Goal: Task Accomplishment & Management: Use online tool/utility

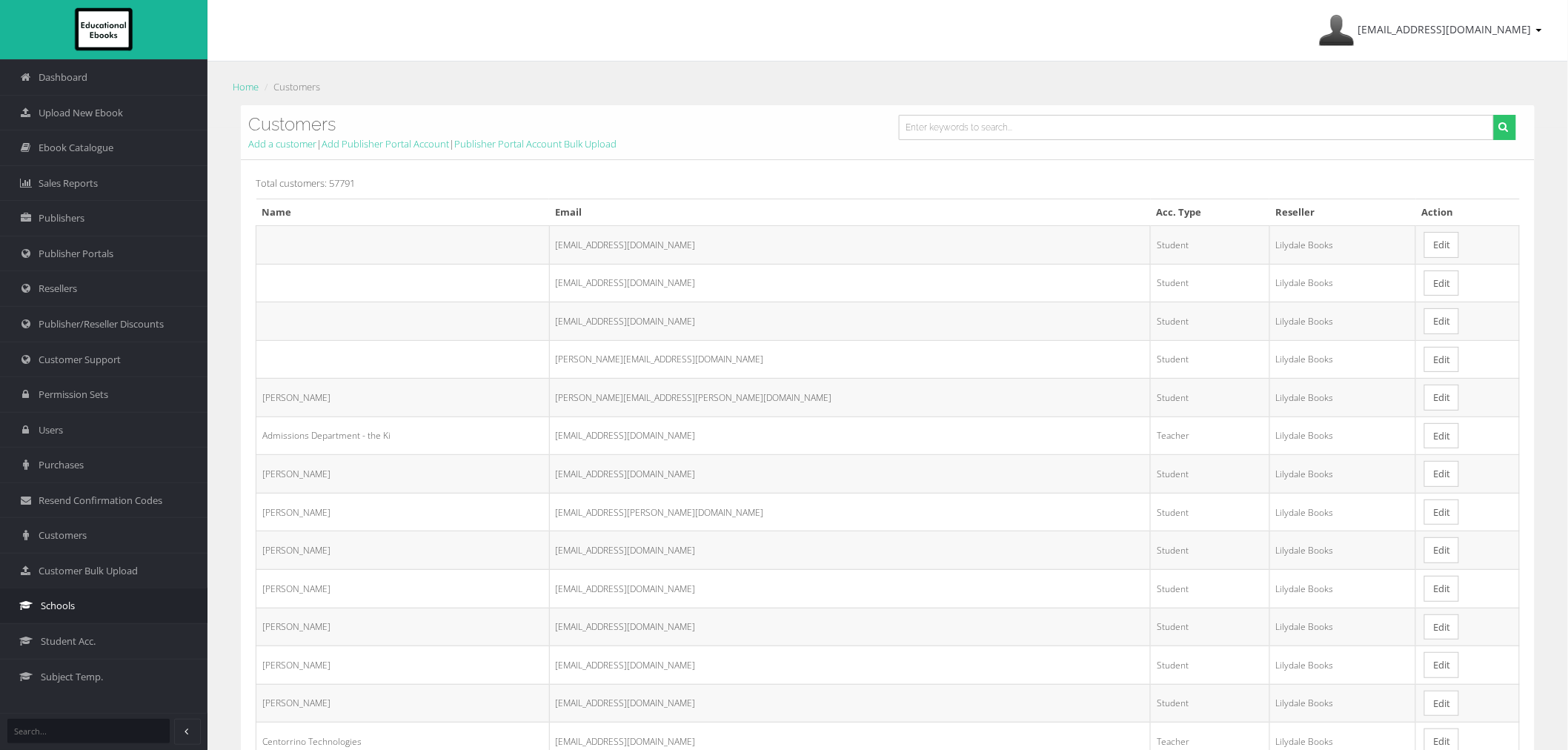
click at [69, 606] on span "Schools" at bounding box center [58, 606] width 34 height 14
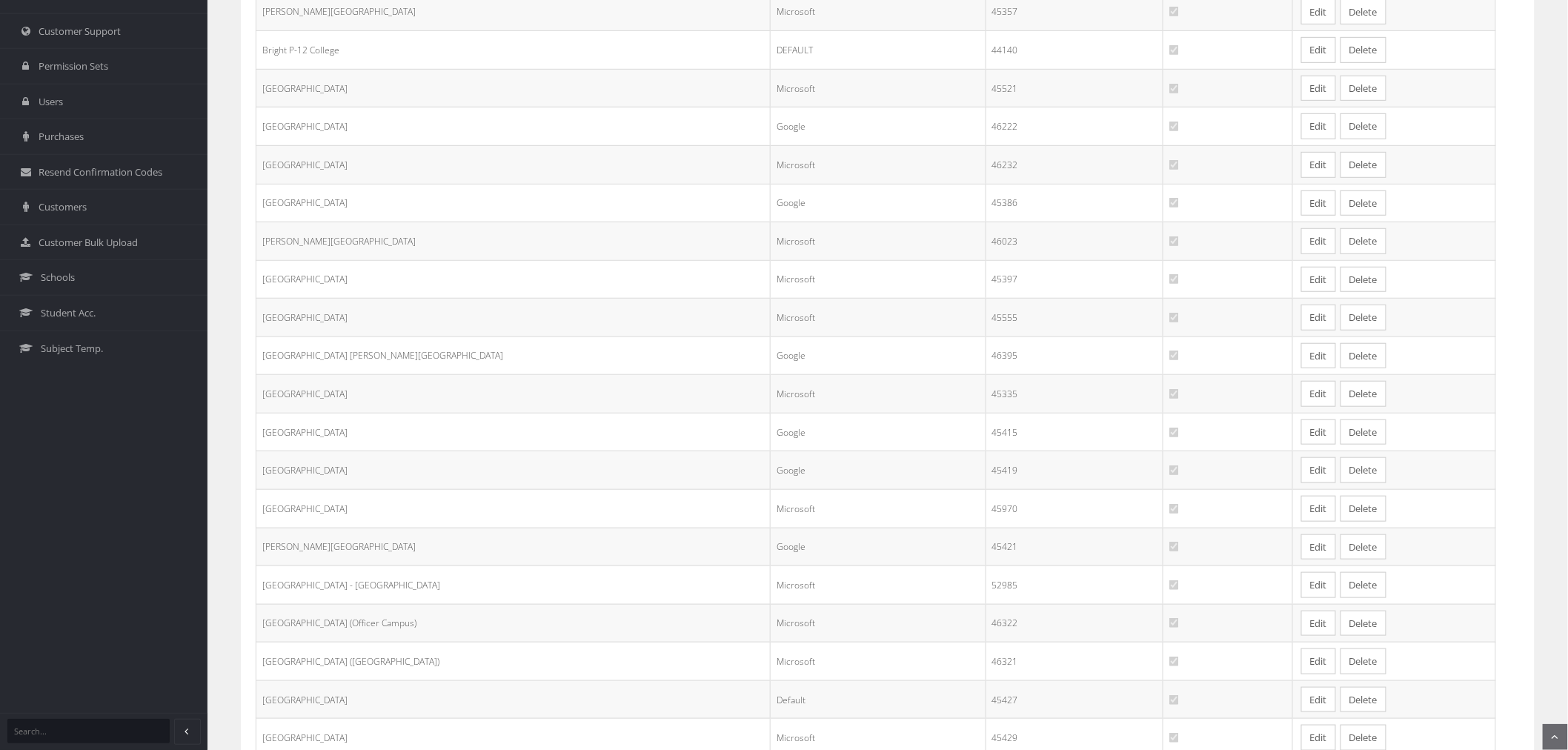
scroll to position [493, 0]
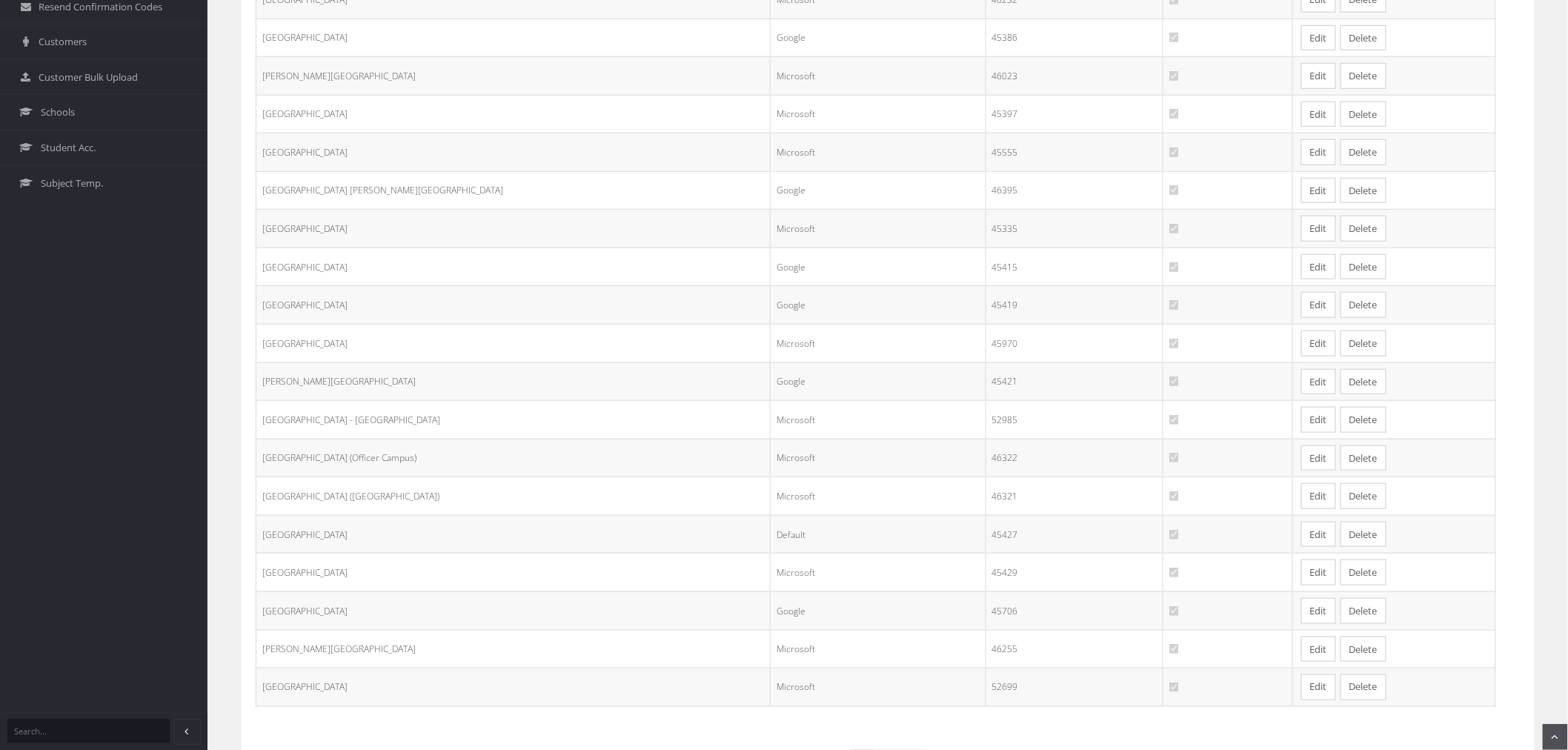
click at [1302, 461] on link "Edit" at bounding box center [1319, 458] width 35 height 26
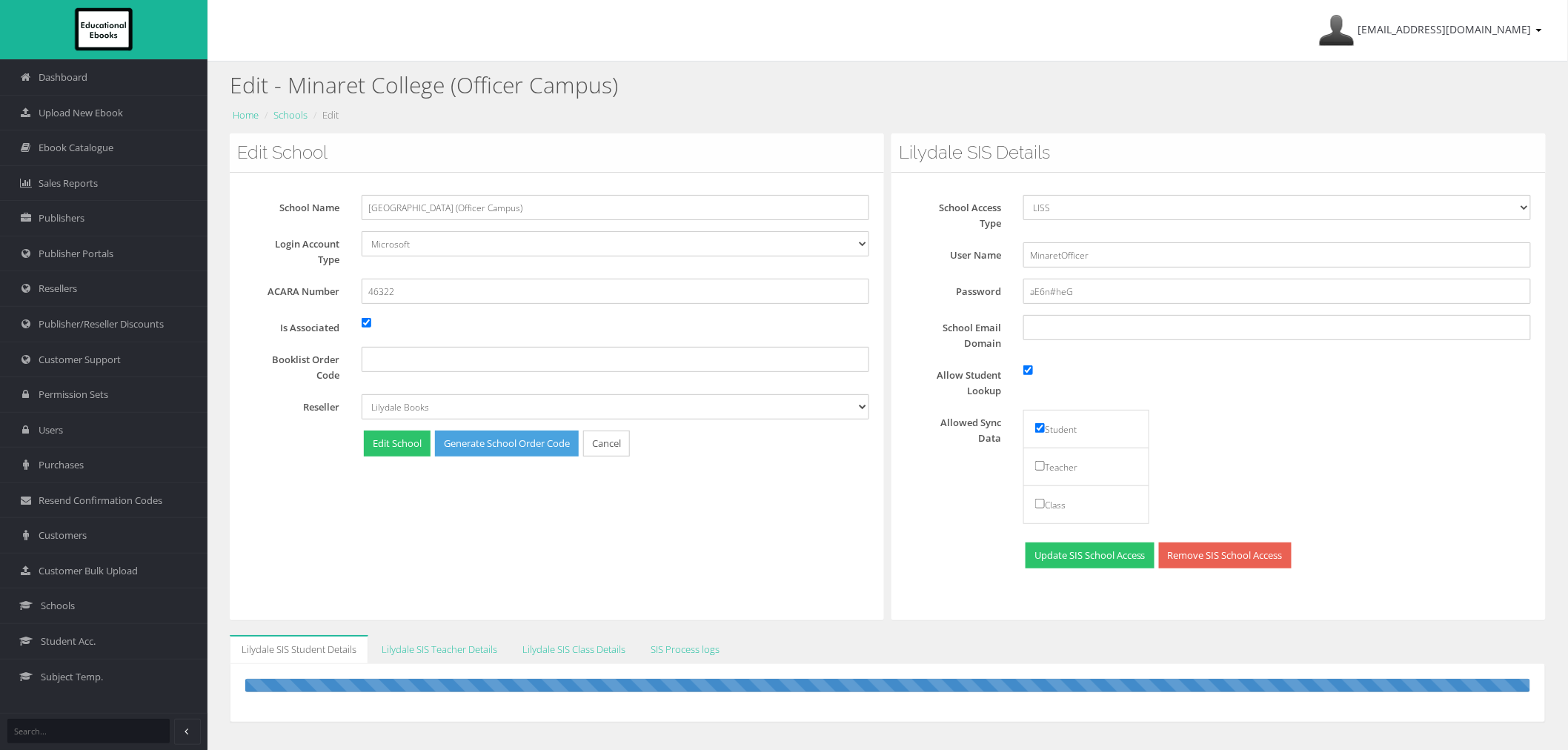
click at [814, 505] on div "Edit School School Name [GEOGRAPHIC_DATA] (Officer Campus) Login Account Type D…" at bounding box center [557, 376] width 654 height 487
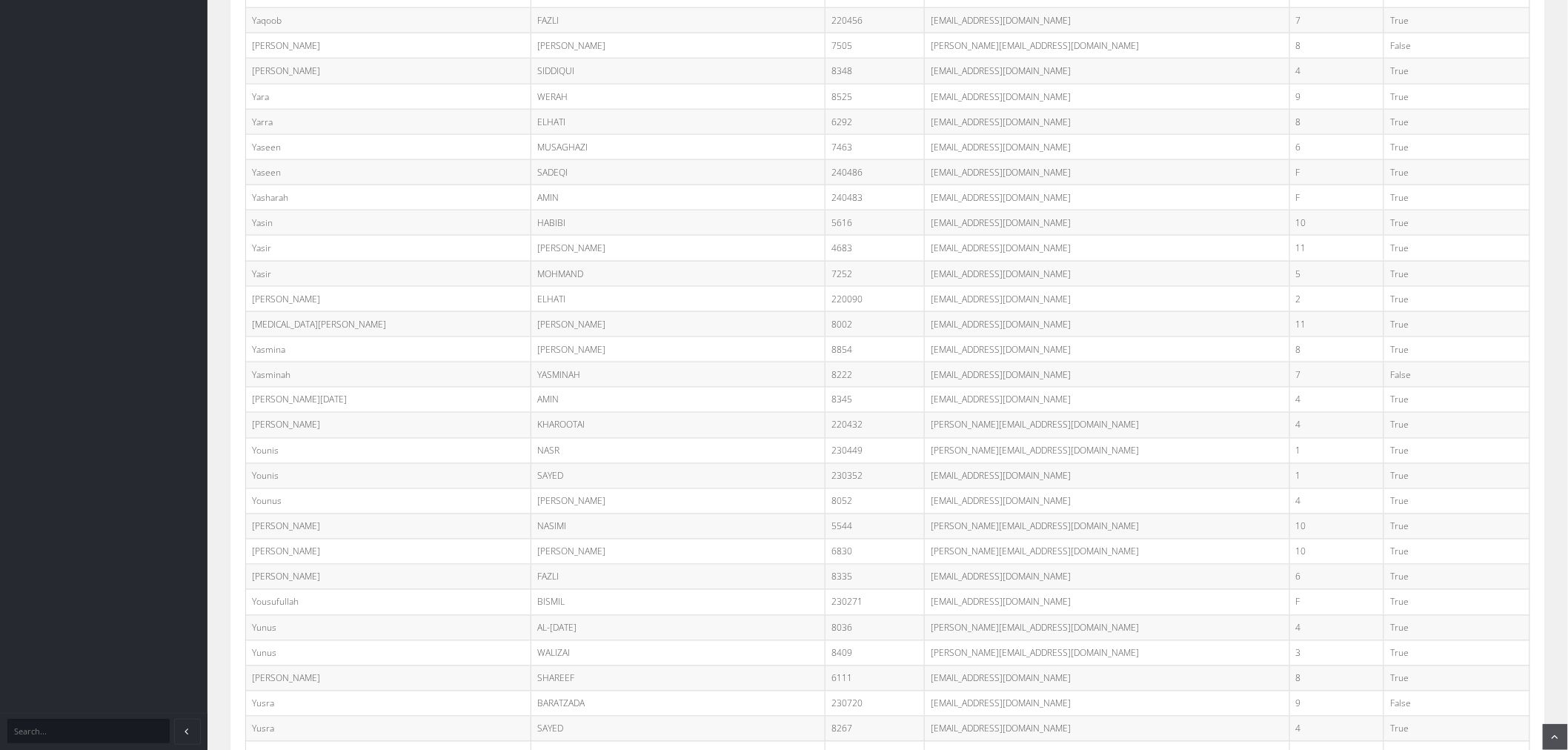
scroll to position [11136, 0]
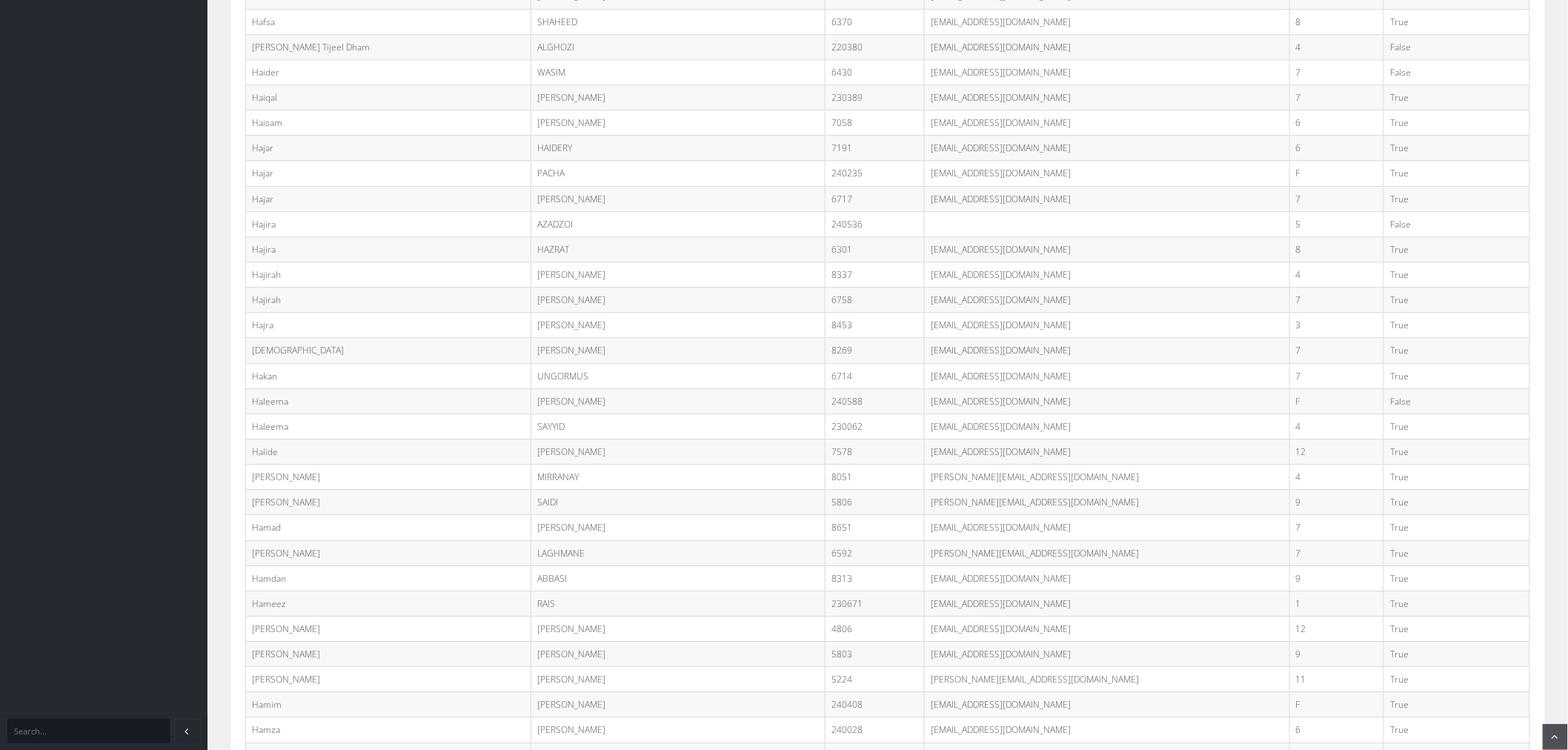
click at [934, 363] on td "yasmeenhajrah.a@student.minaret.vic.edu.au" at bounding box center [1108, 350] width 366 height 25
copy tr "[EMAIL_ADDRESS][DOMAIN_NAME]"
click at [1091, 362] on td "yasmeenhajrah.a@student.minaret.vic.edu.au" at bounding box center [1108, 350] width 366 height 25
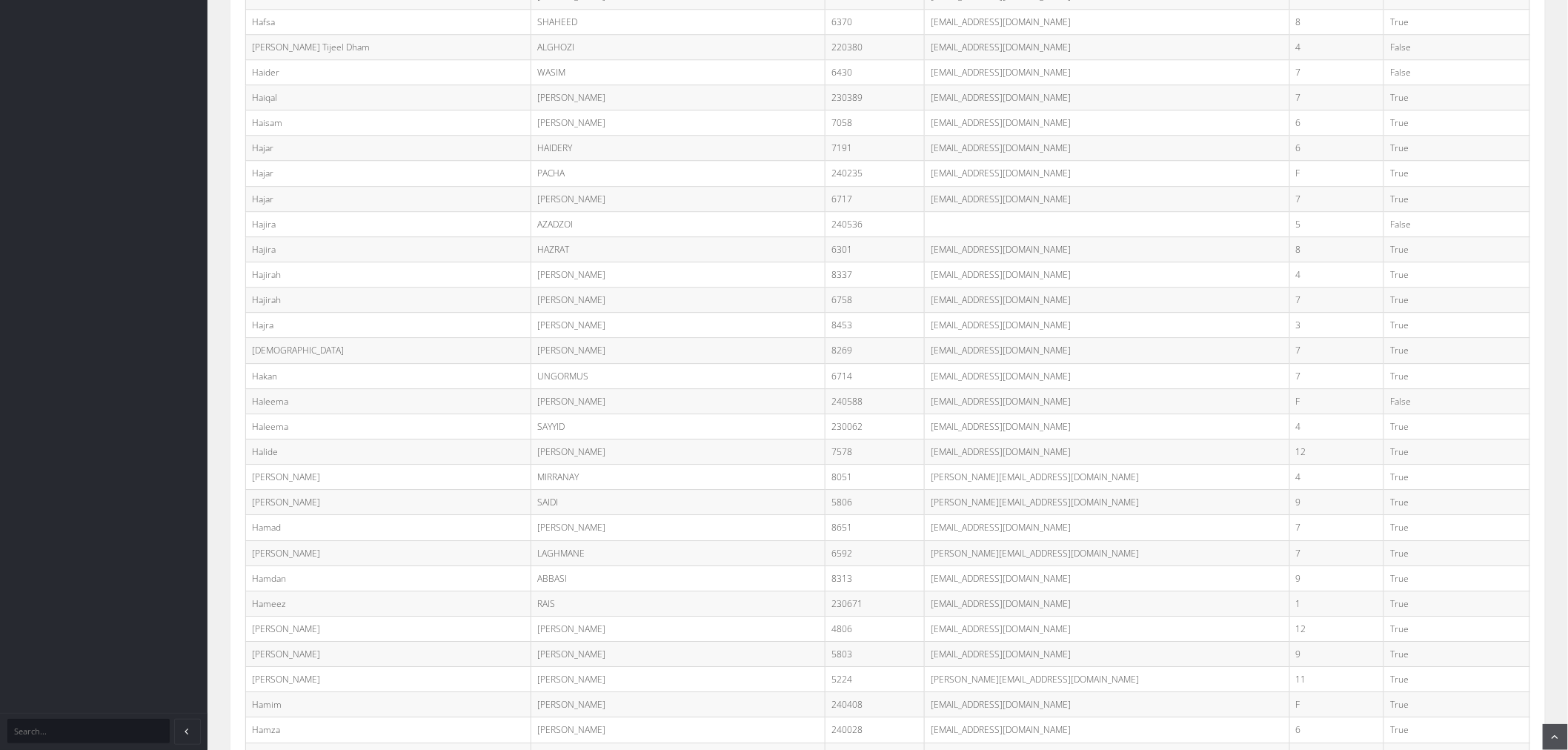
click at [1290, 287] on td "4" at bounding box center [1336, 274] width 94 height 25
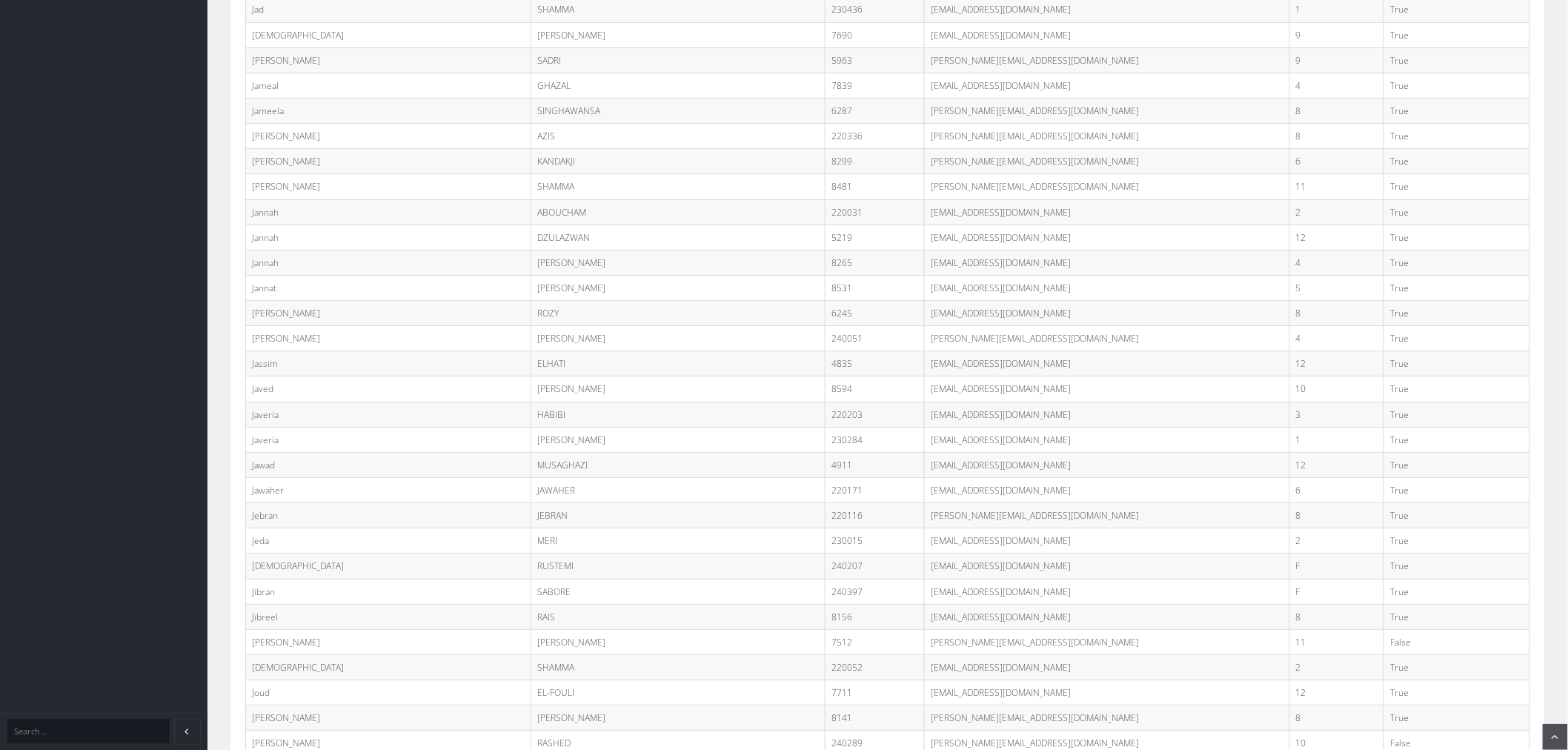
scroll to position [17577, 0]
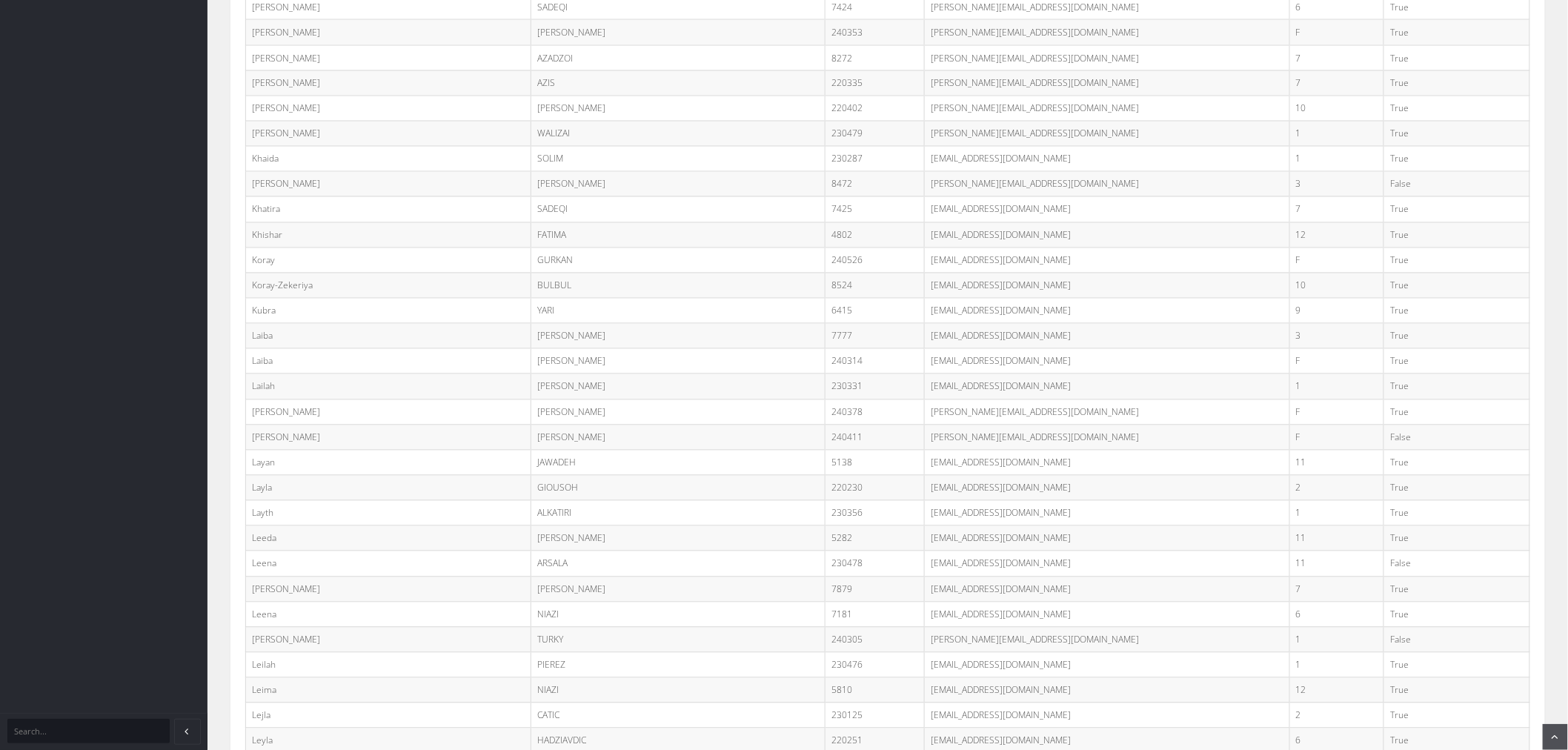
click at [1385, 400] on td "True" at bounding box center [1457, 387] width 146 height 25
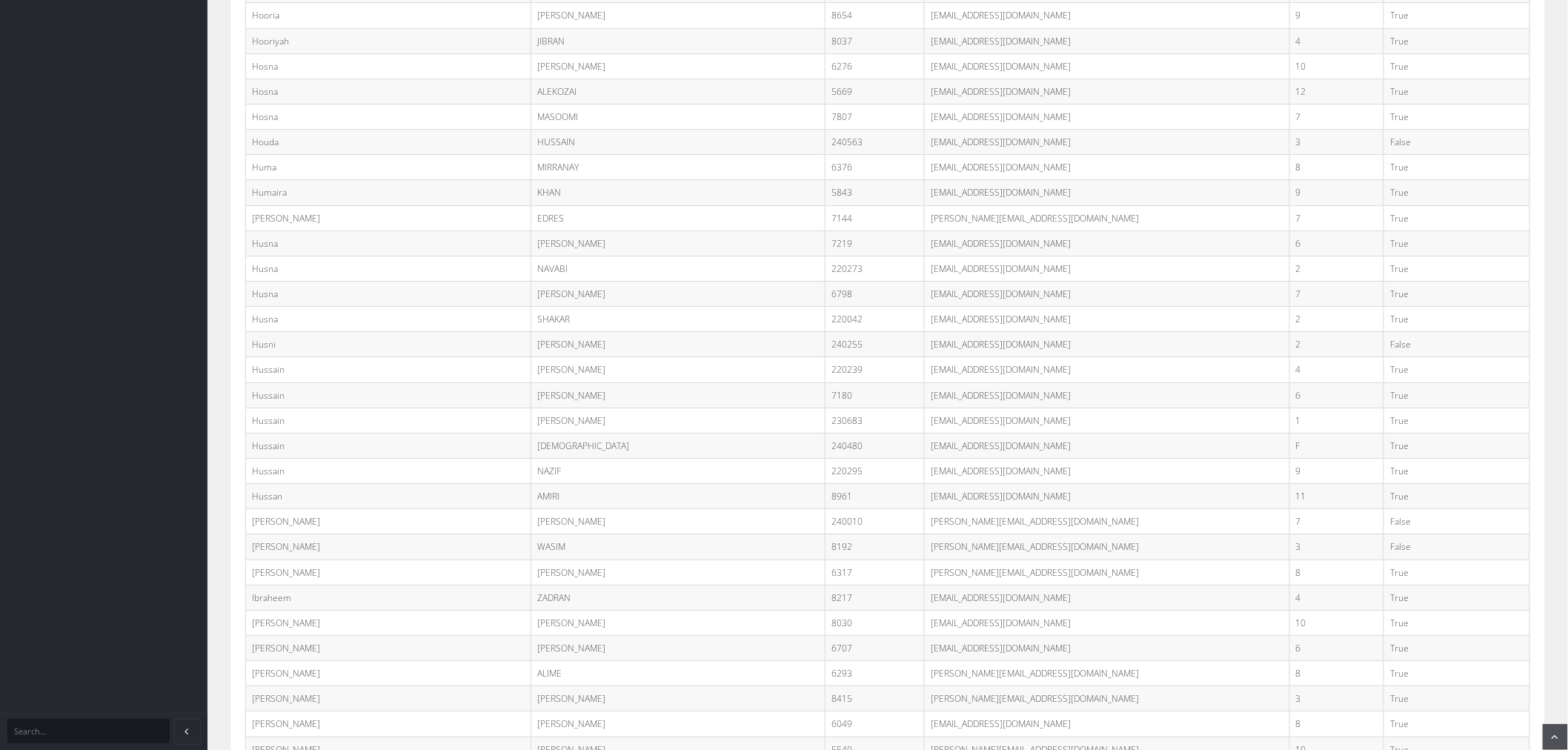
scroll to position [15396, 0]
click at [925, 354] on td "isa.a2@student.minaret.vic.edu.au" at bounding box center [1108, 341] width 366 height 25
copy tr "isa.a2@student.minaret.vic.edu.au"
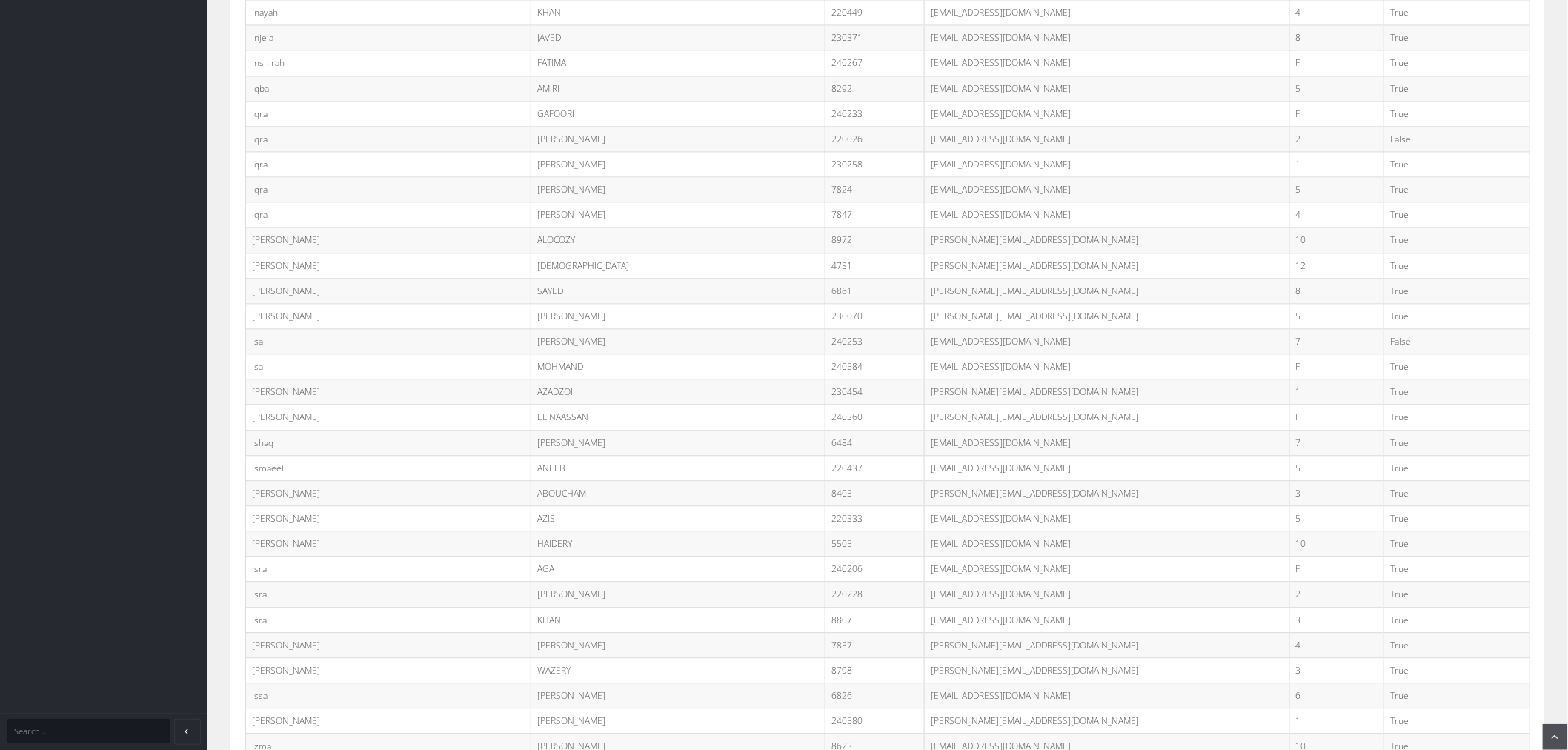
click at [1316, 303] on td "8" at bounding box center [1336, 291] width 94 height 25
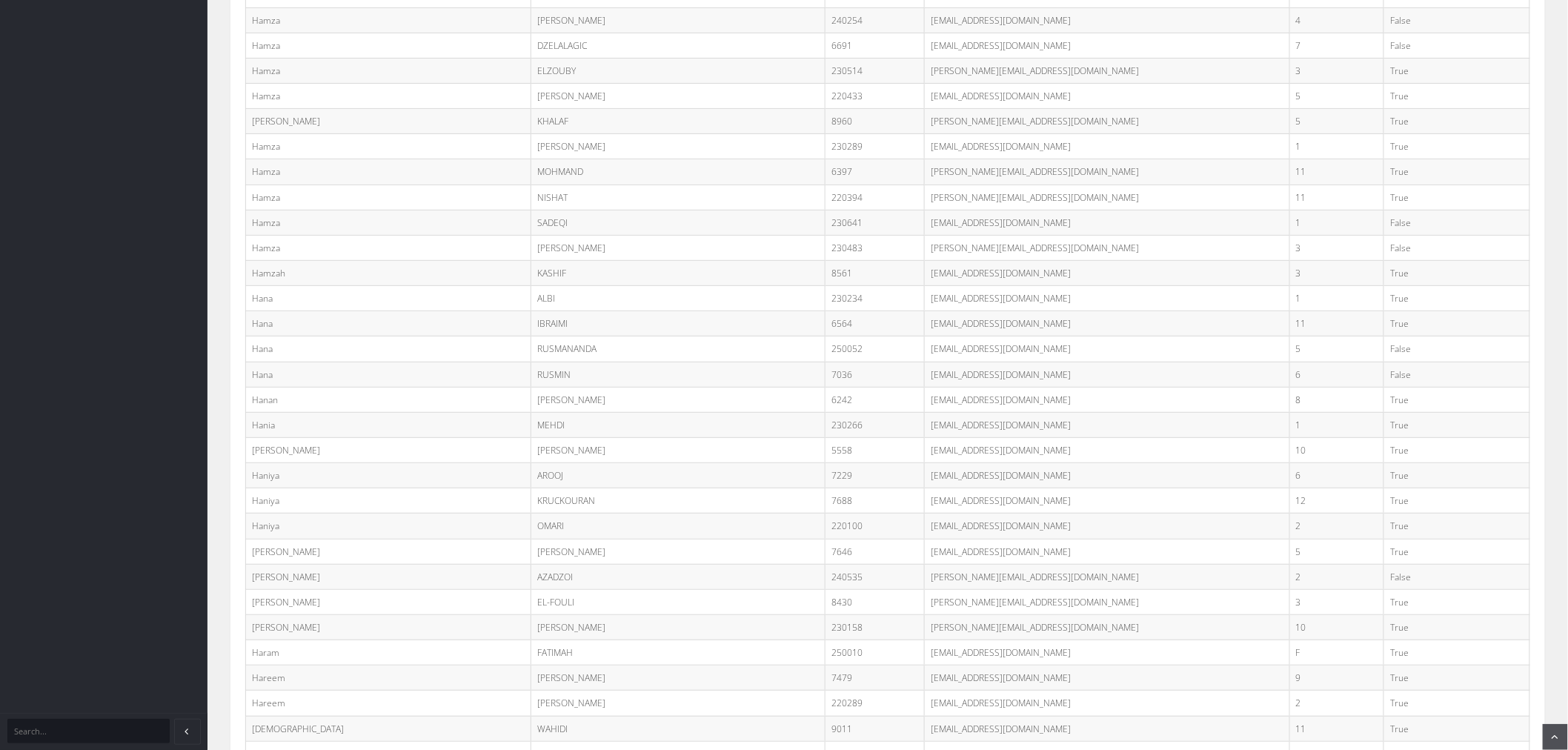
scroll to position [19884, 0]
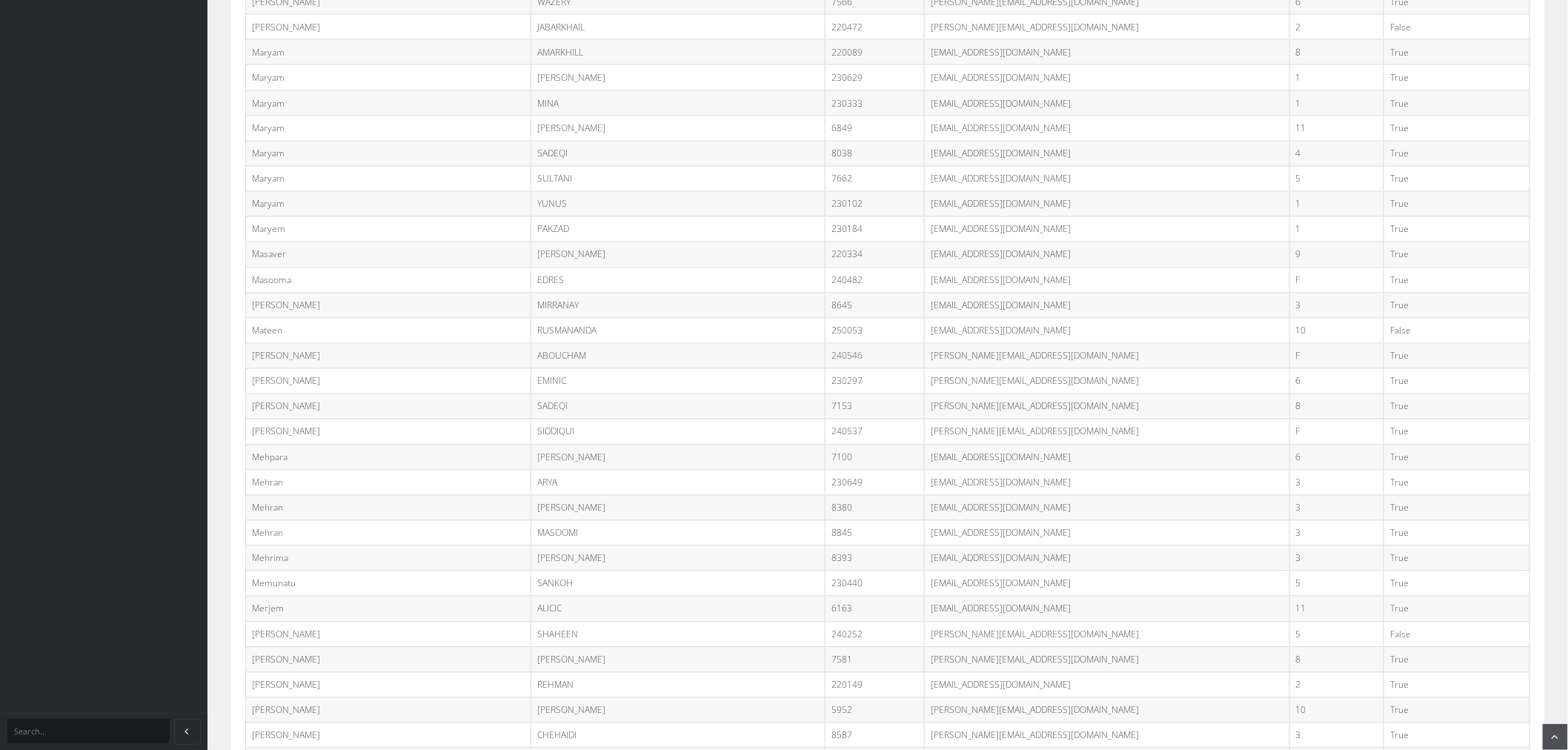
click at [929, 369] on td "medina.a@student.minaret.vic.edu.au" at bounding box center [1108, 357] width 366 height 25
click at [925, 343] on td "mateen.r@student.minaret.vic.edu.au" at bounding box center [1108, 331] width 366 height 25
copy tr "mateen.r@student.minaret.vic.edu.au"
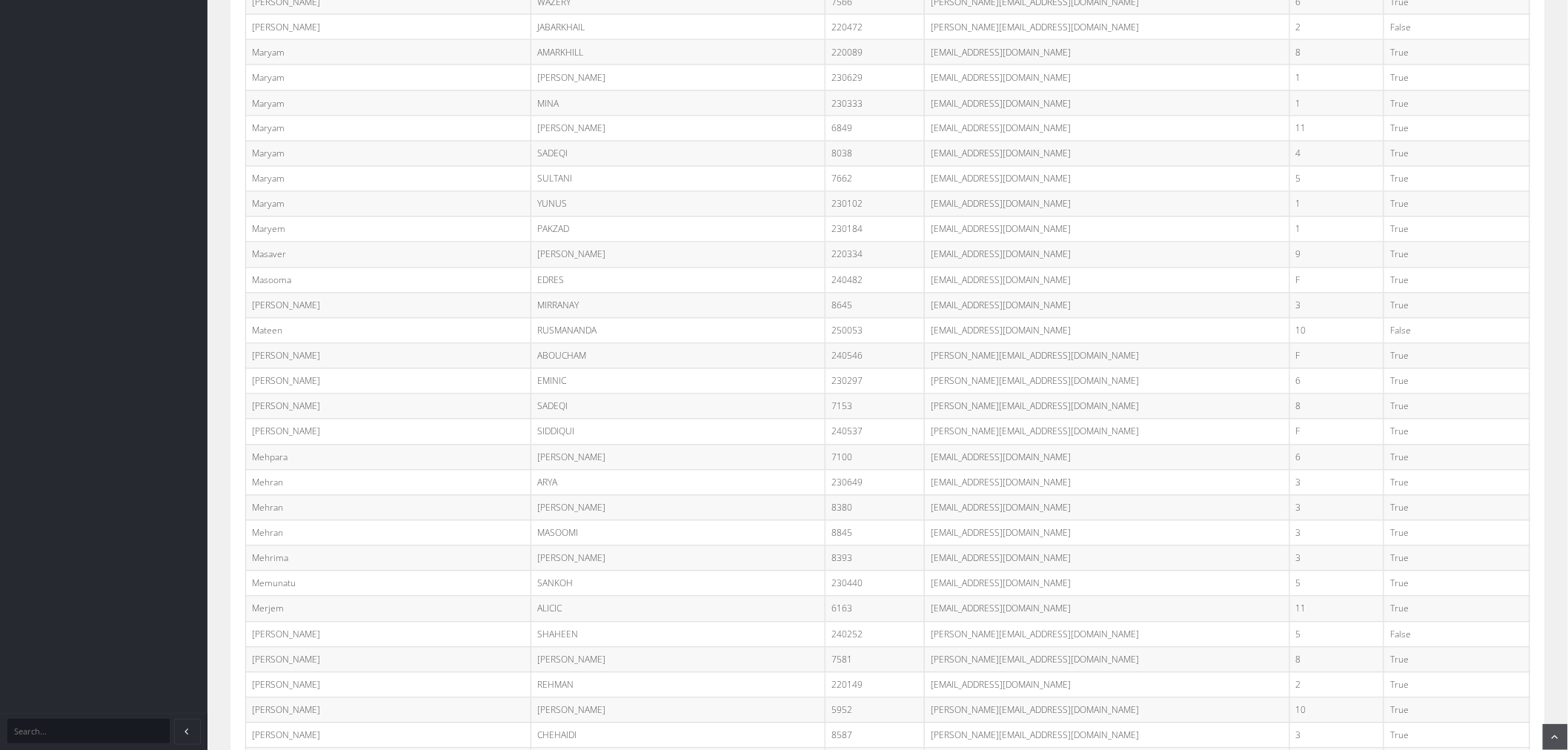
click at [927, 343] on td "mateen.r@student.minaret.vic.edu.au" at bounding box center [1108, 331] width 366 height 25
click at [1157, 292] on td "masooma.e@student.minaret.vic.edu.au" at bounding box center [1108, 280] width 366 height 25
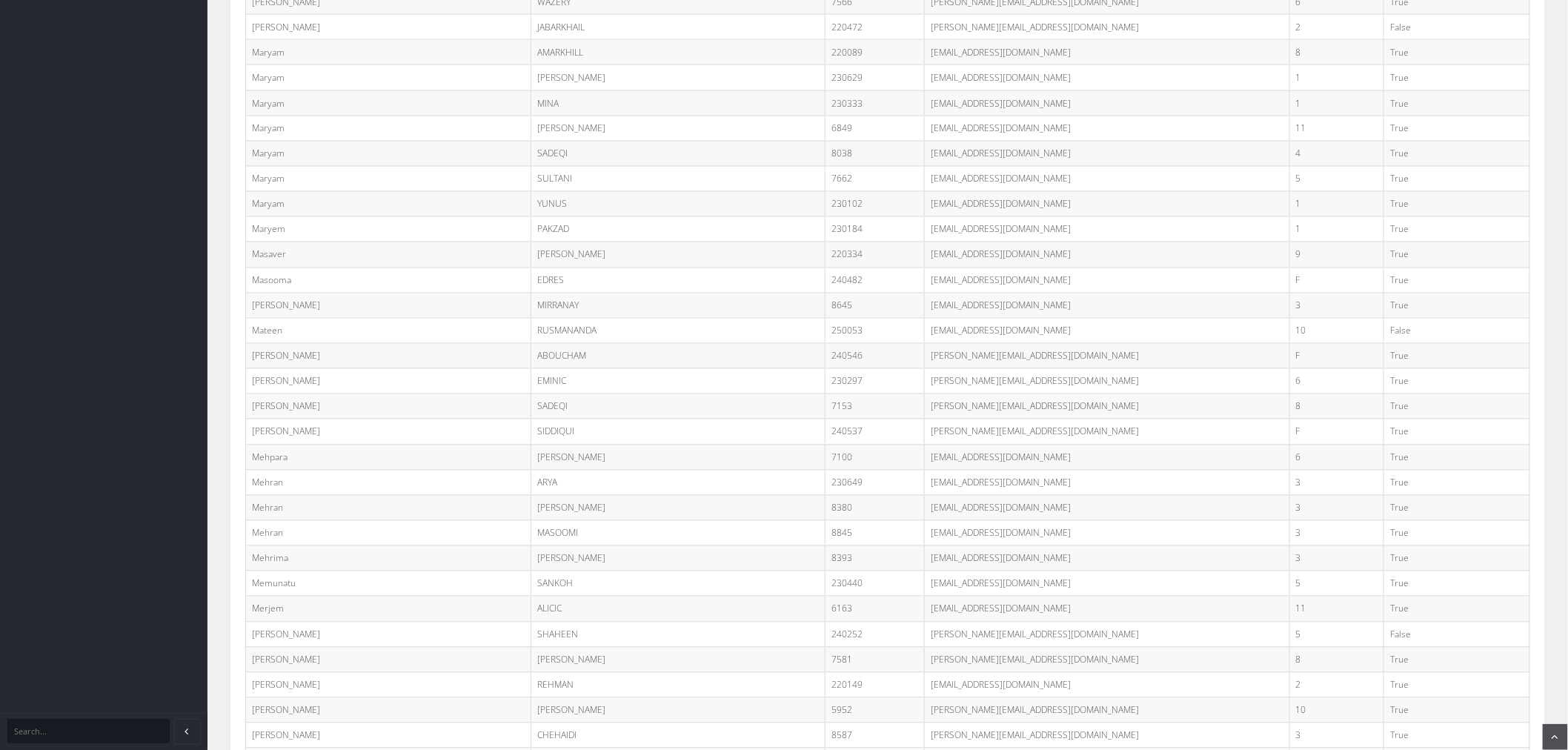
scroll to position [8701, 0]
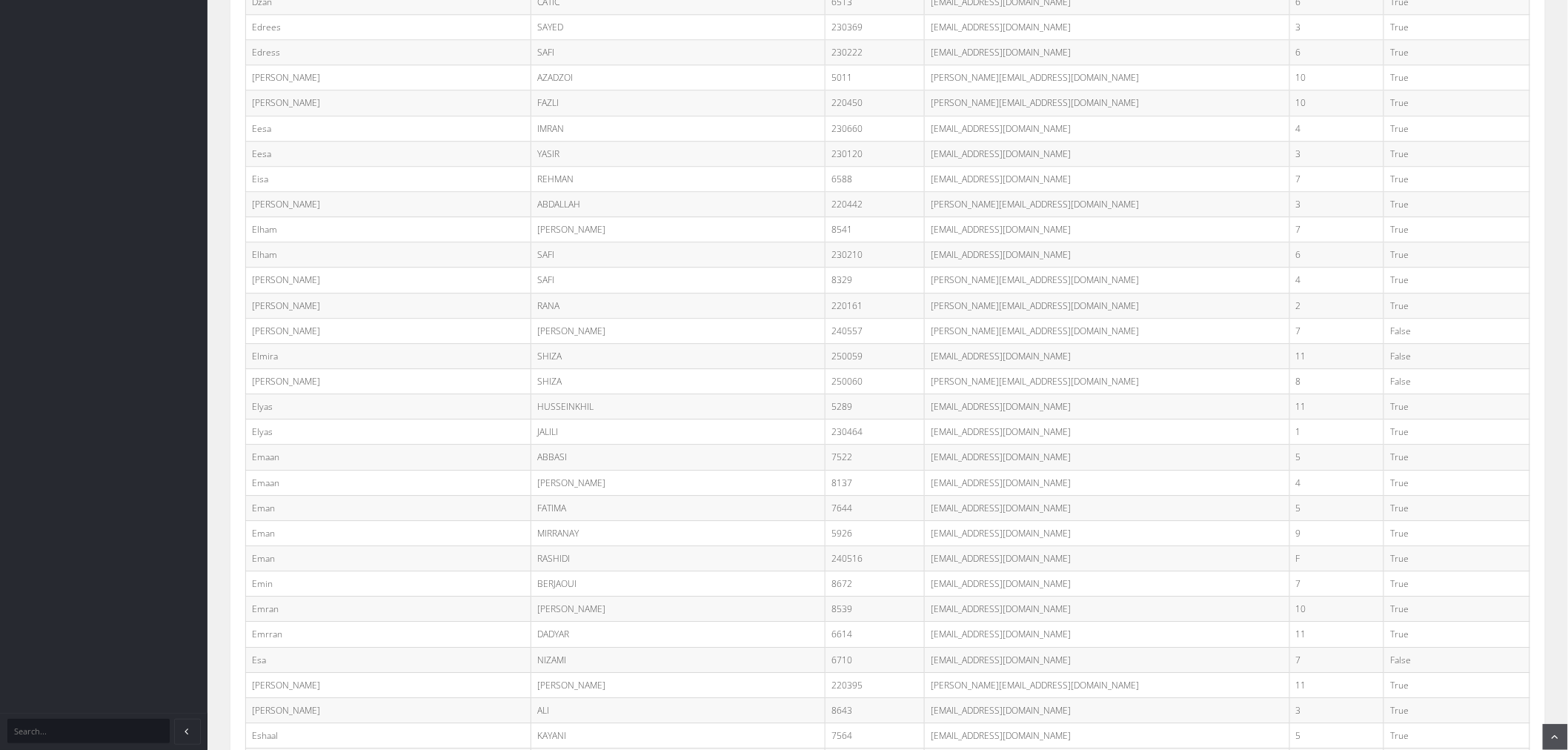
click at [930, 368] on td "elmira.s@student.minaret.vic.edu.au" at bounding box center [1108, 356] width 366 height 25
copy tr "elmira.s@student.minaret.vic.edu.au"
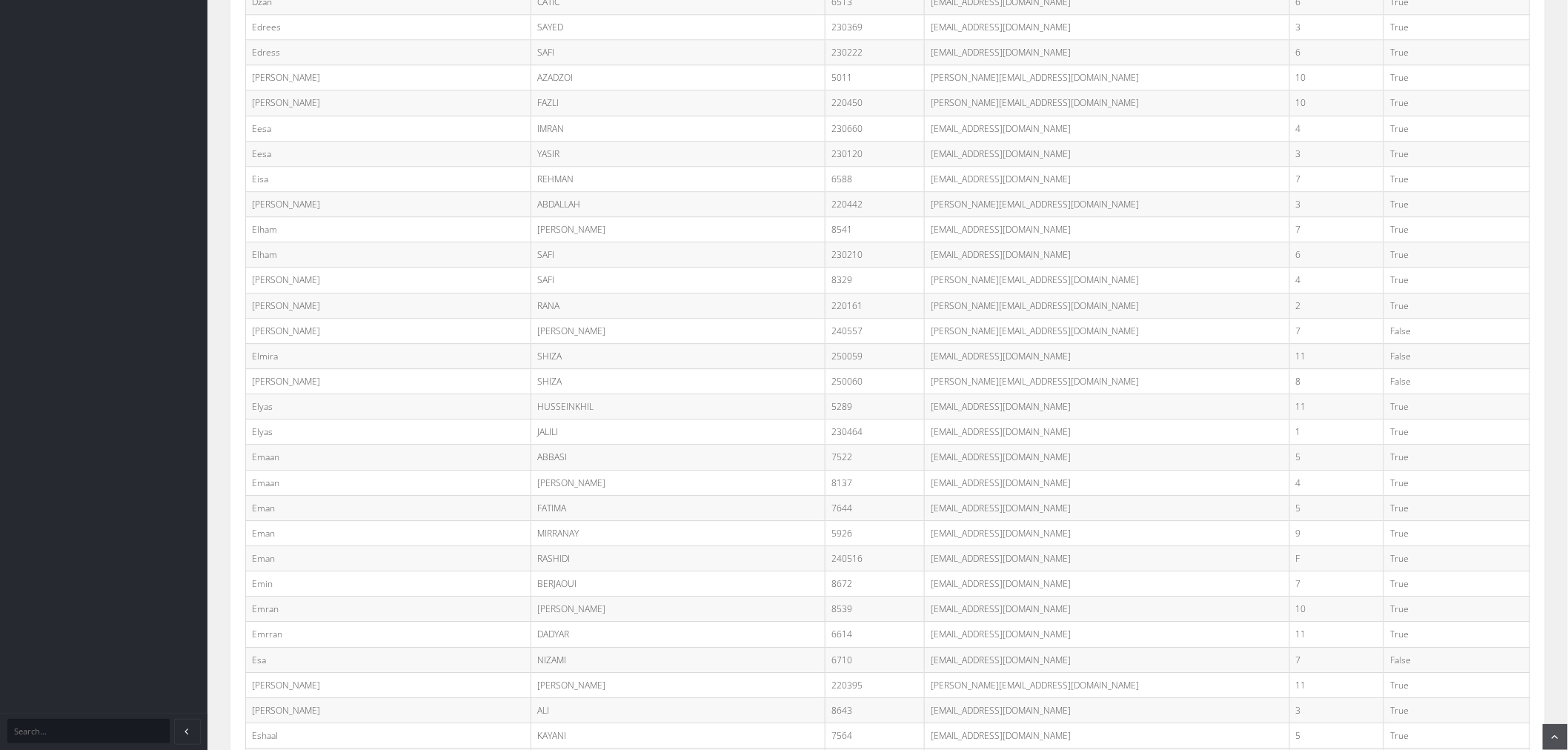
click at [925, 394] on td "elvira.s@student.minaret.vic.edu.au" at bounding box center [1108, 382] width 366 height 25
copy tr "elvira.s@student.minaret.vic.edu.au"
click at [1461, 313] on td "True" at bounding box center [1457, 305] width 146 height 25
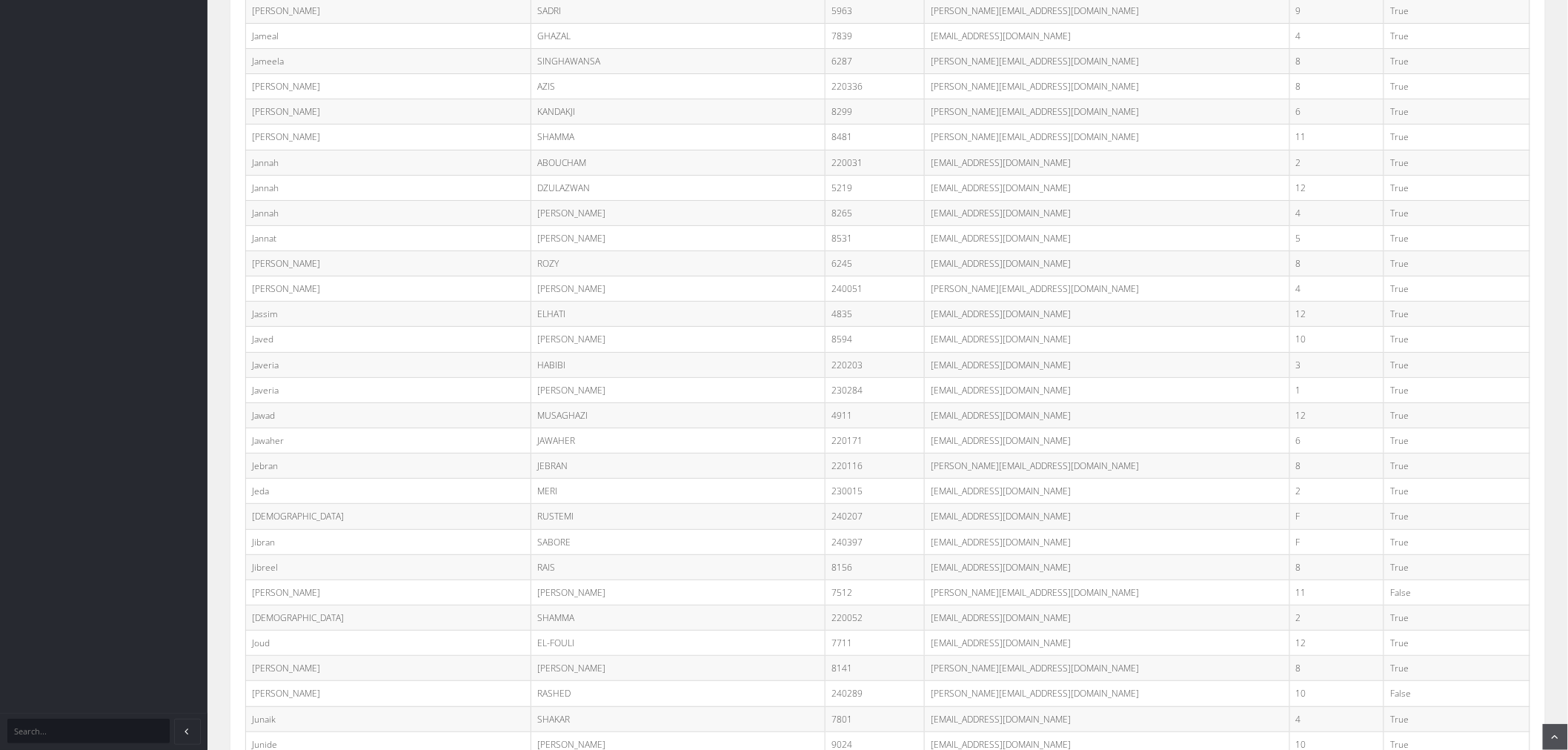
scroll to position [25083, 0]
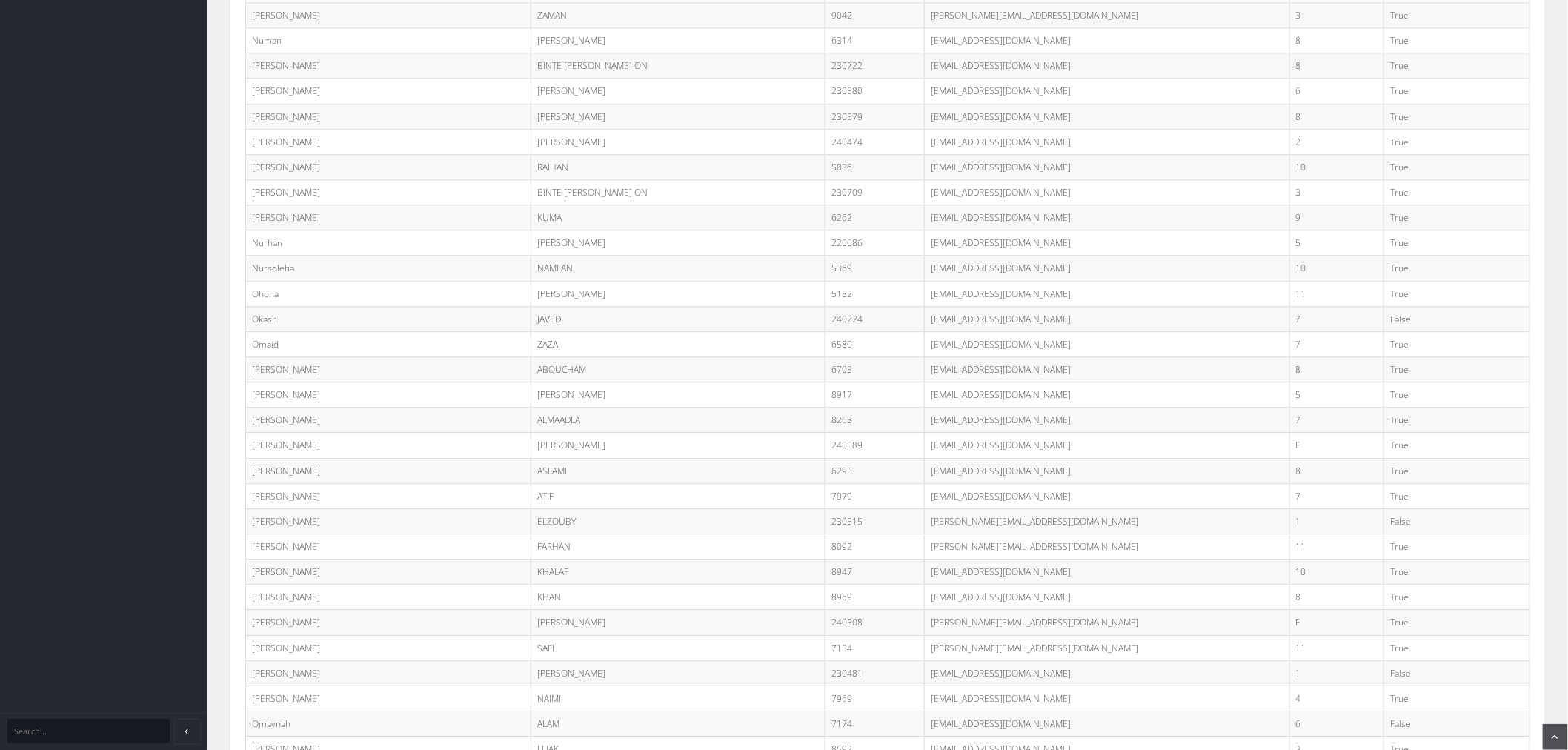
click at [925, 332] on td "okash.j@student.minaret.vic.edu.au" at bounding box center [1108, 318] width 366 height 25
copy tr "okash.j@student.minaret.vic.edu.au"
click at [1186, 206] on td "nur.b@student.minaret.vic.edu.au" at bounding box center [1108, 192] width 366 height 25
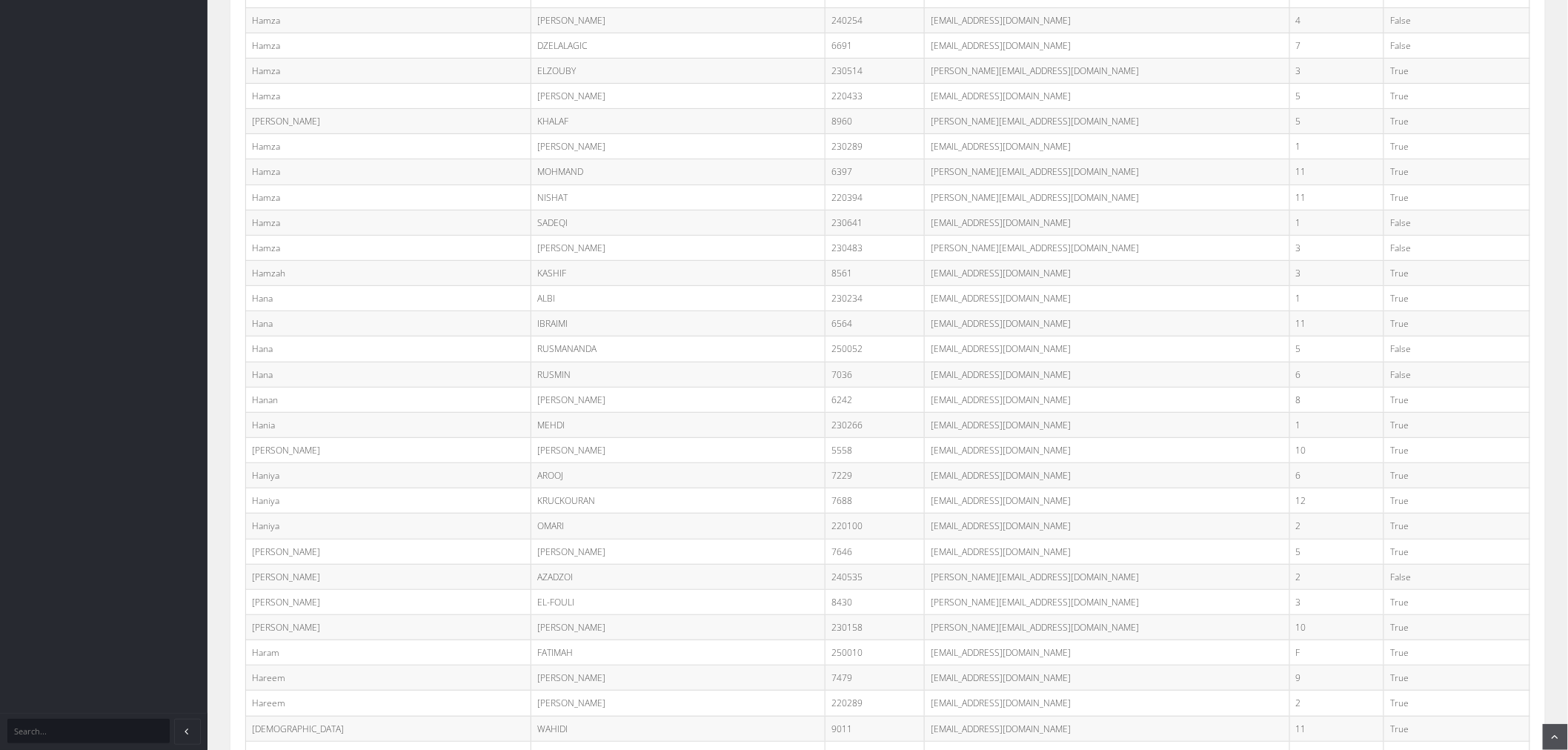
scroll to position [19884, 0]
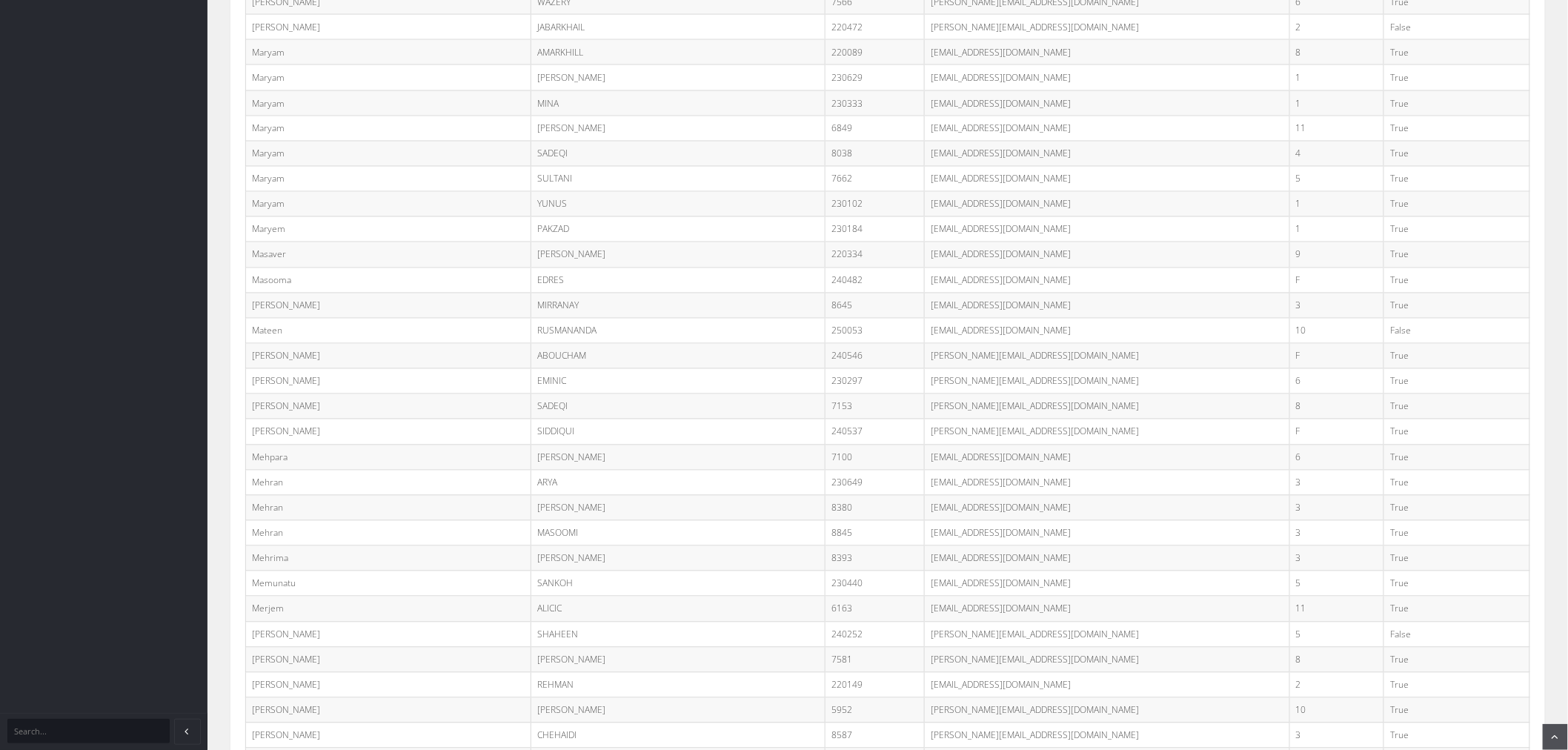
click at [925, 343] on td "mateen.r@student.minaret.vic.edu.au" at bounding box center [1108, 331] width 366 height 25
copy tr "mateen.r@student.minaret.vic.edu.au"
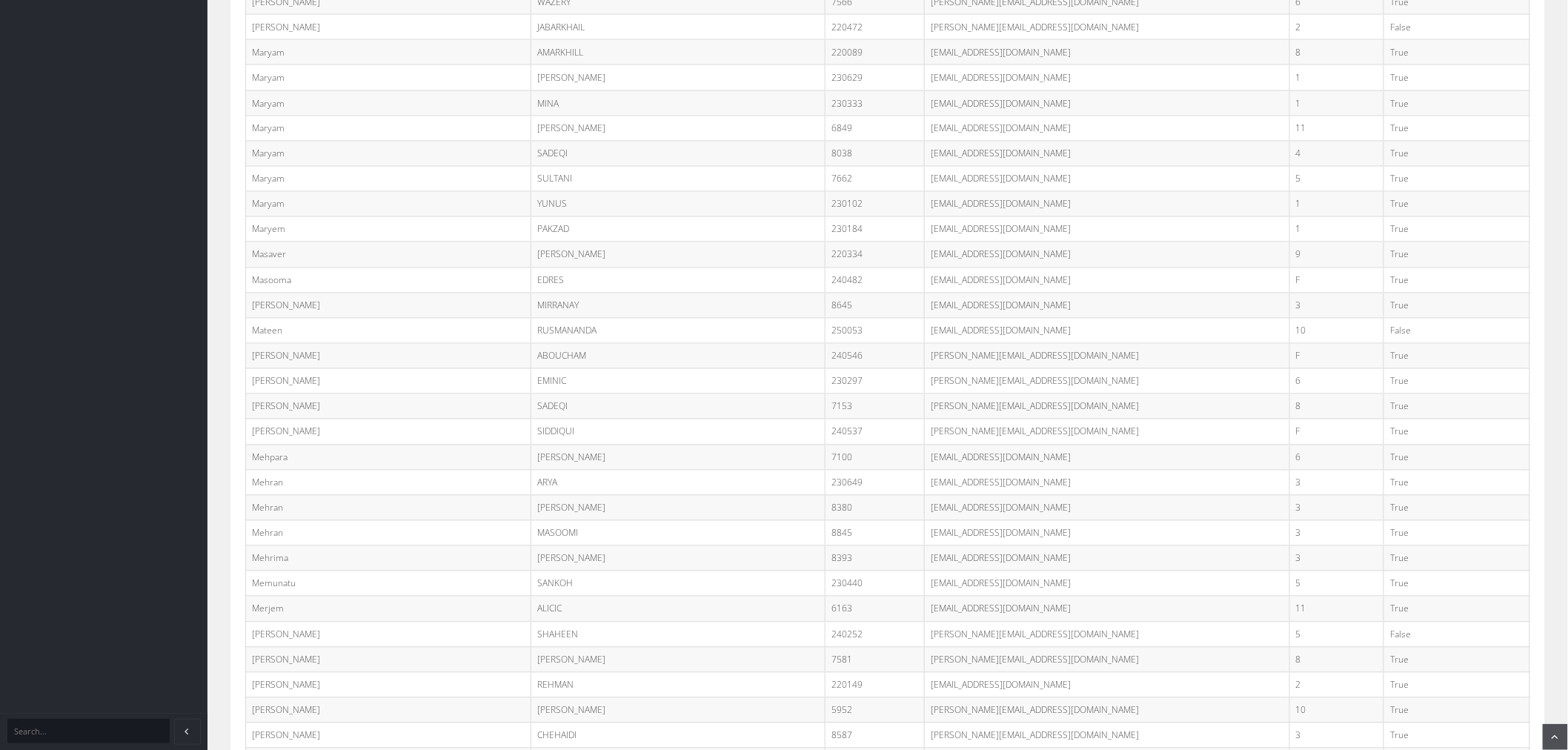
click at [1462, 217] on td "True" at bounding box center [1457, 205] width 146 height 25
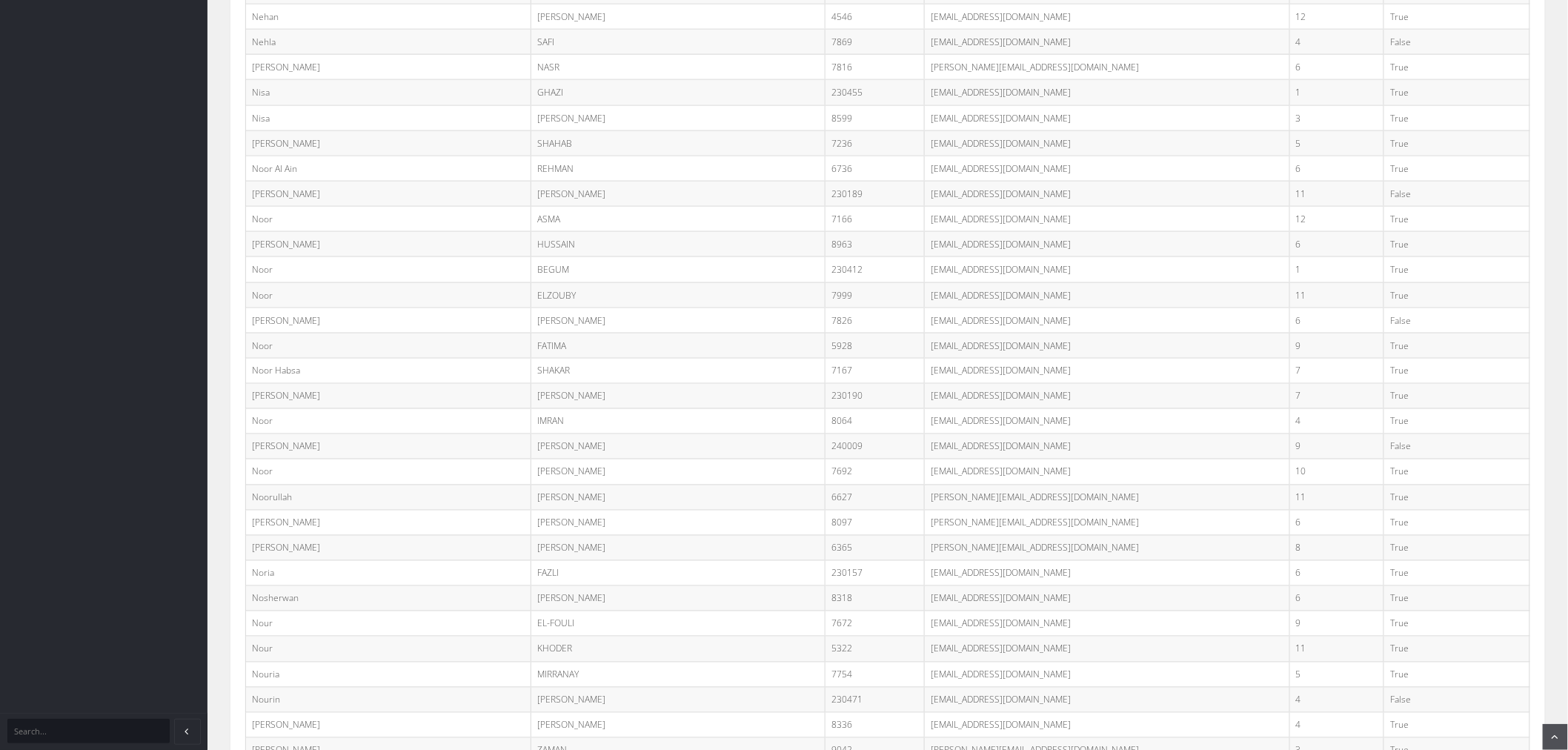
click at [925, 485] on td "noor.m@student.minaret.vic.edu.au" at bounding box center [1108, 472] width 366 height 25
copy tr "noor.m@student.minaret.vic.edu.au"
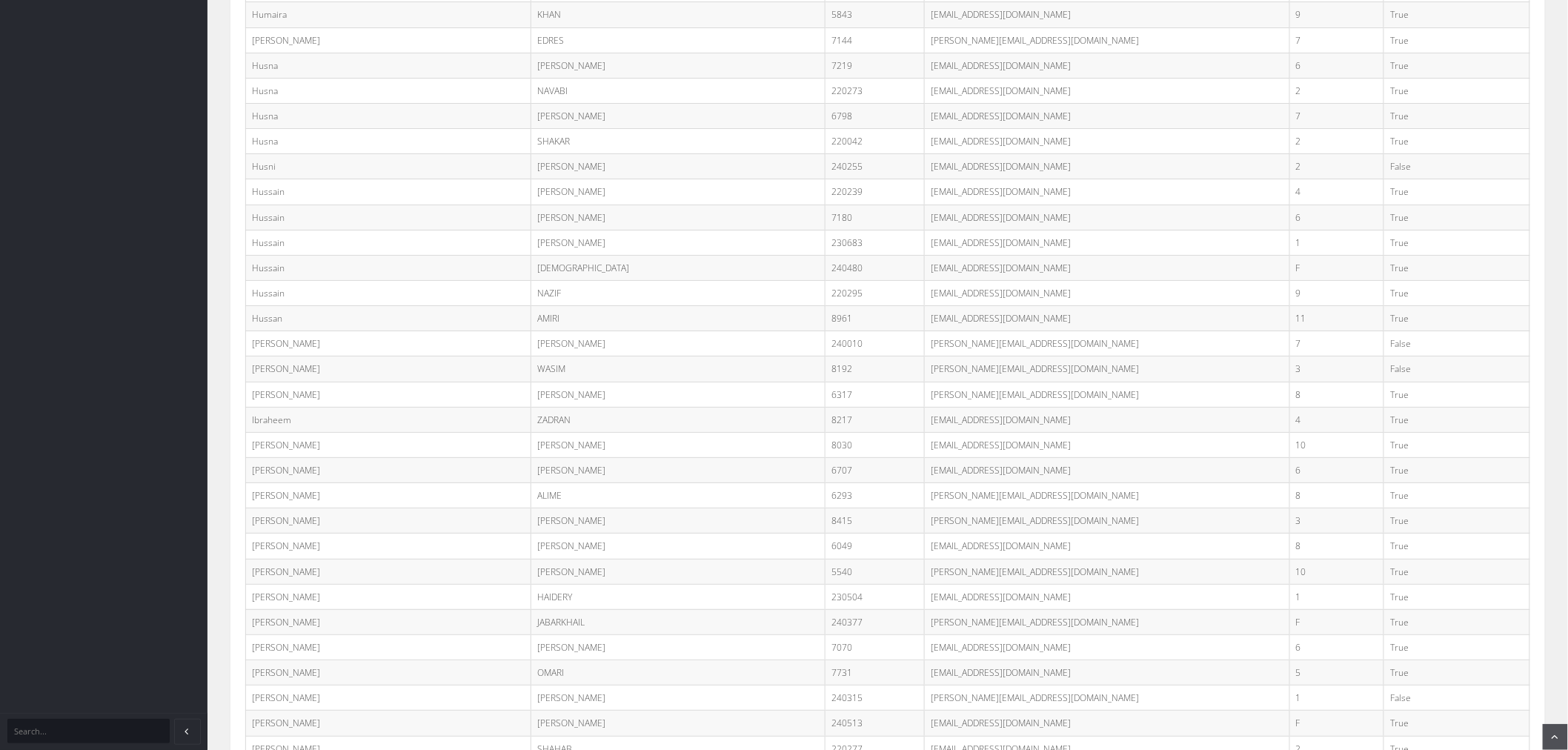
click at [925, 357] on td "hussein.j@student.minaret.vic.edu.au" at bounding box center [1108, 344] width 366 height 25
copy tr "hussein.j@student.minaret.vic.edu.au"
click at [1485, 255] on td "True" at bounding box center [1457, 242] width 146 height 25
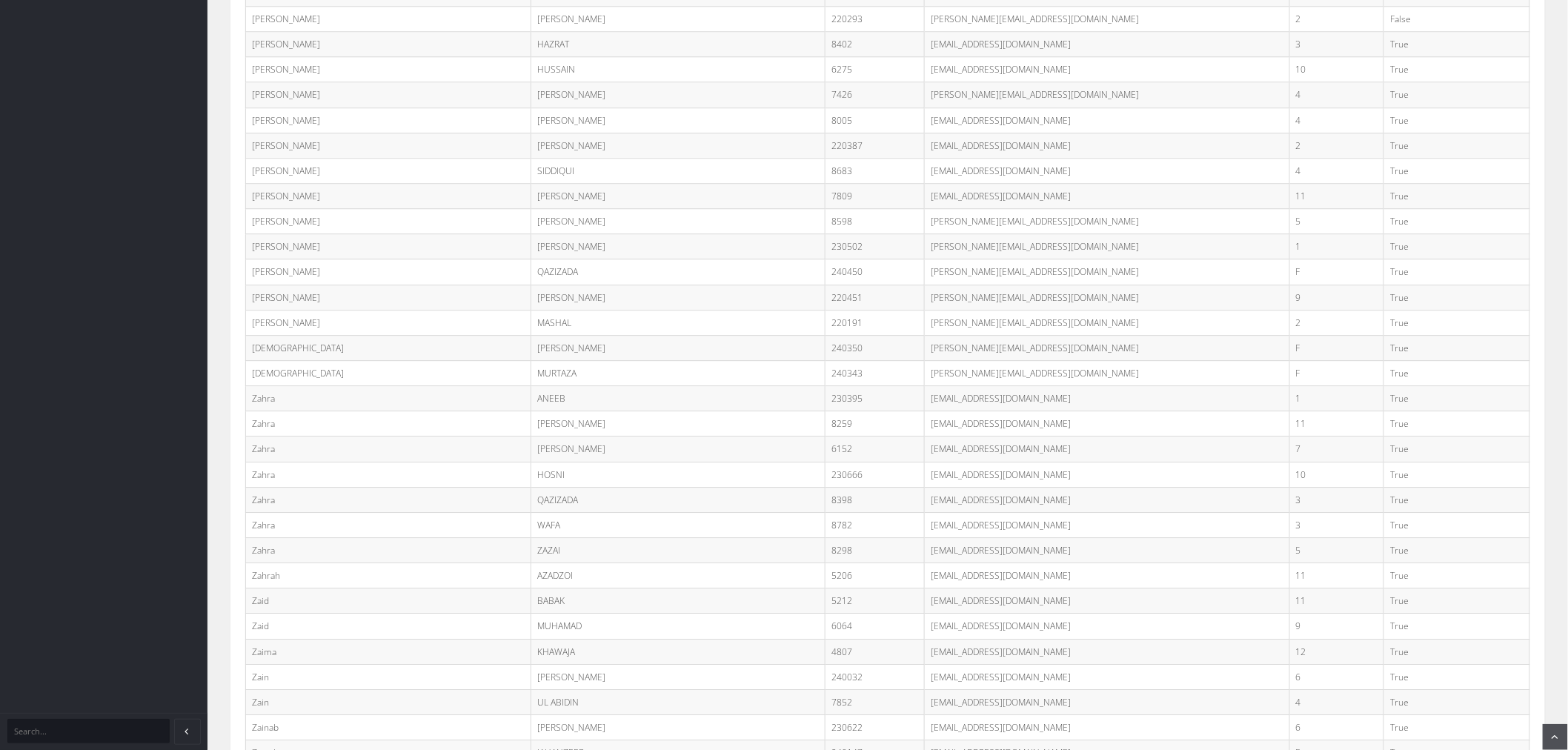
scroll to position [8676, 0]
click at [949, 369] on td "ellisa.k@student.minaret.vic.edu.au" at bounding box center [1108, 357] width 366 height 25
copy tr "ellisa.k@student.minaret.vic.edu.au"
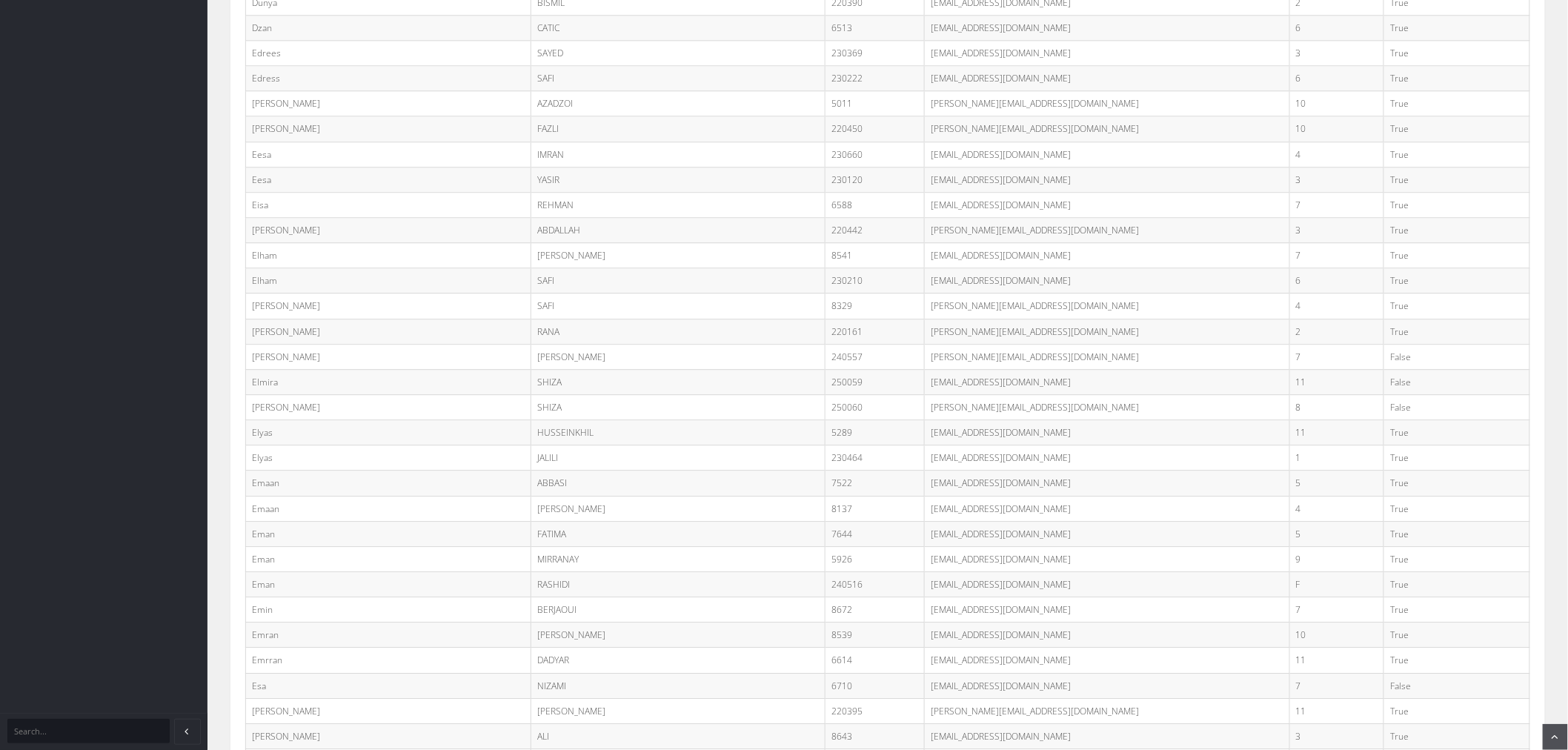
click at [1290, 243] on td "3" at bounding box center [1336, 231] width 94 height 25
click at [925, 317] on td "suha.s@student.minaret.vic.edu.au" at bounding box center [1108, 305] width 366 height 25
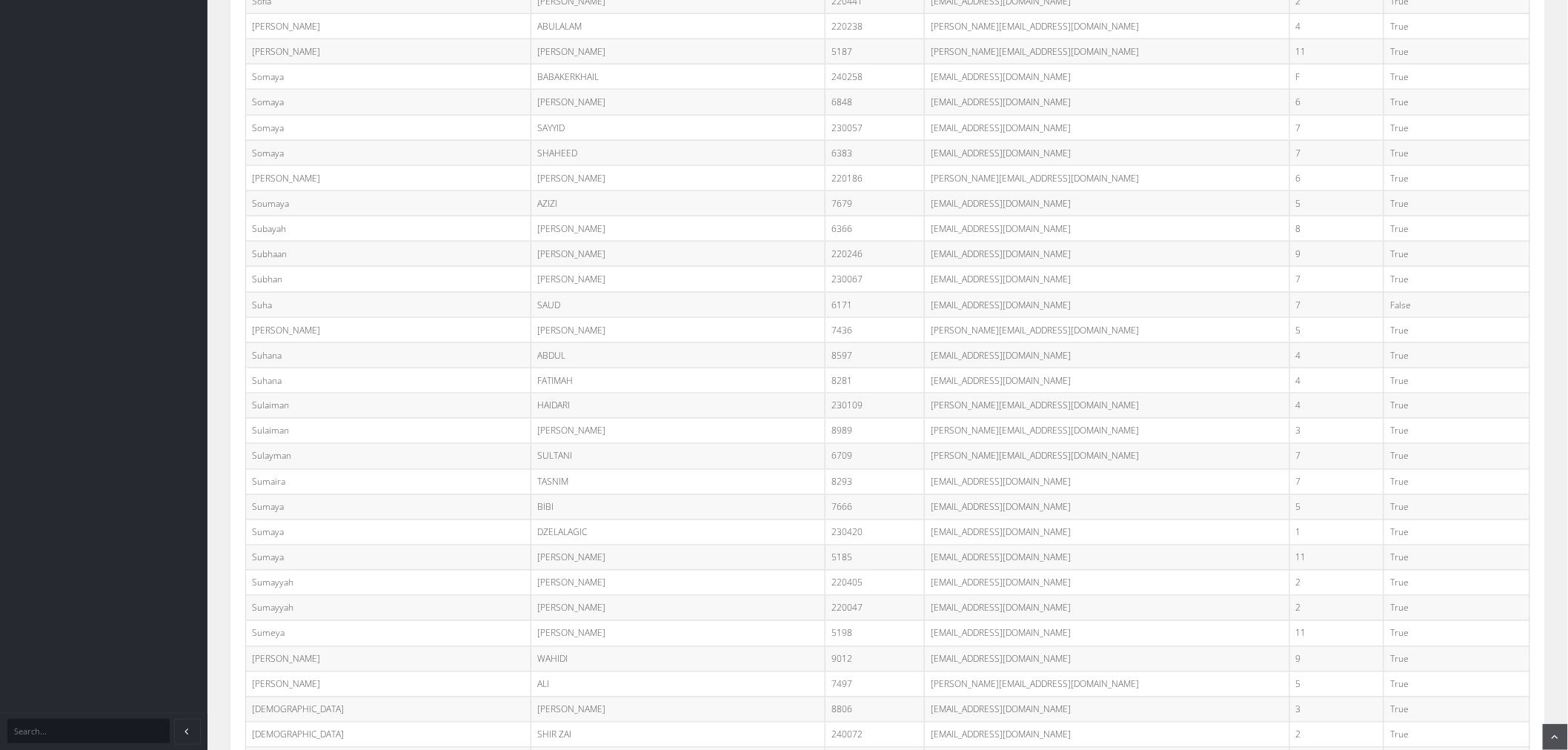
click at [1385, 216] on td "True" at bounding box center [1457, 204] width 146 height 25
click at [926, 329] on td "raheema.a@student.minaret.vic.edu.au" at bounding box center [1108, 316] width 366 height 25
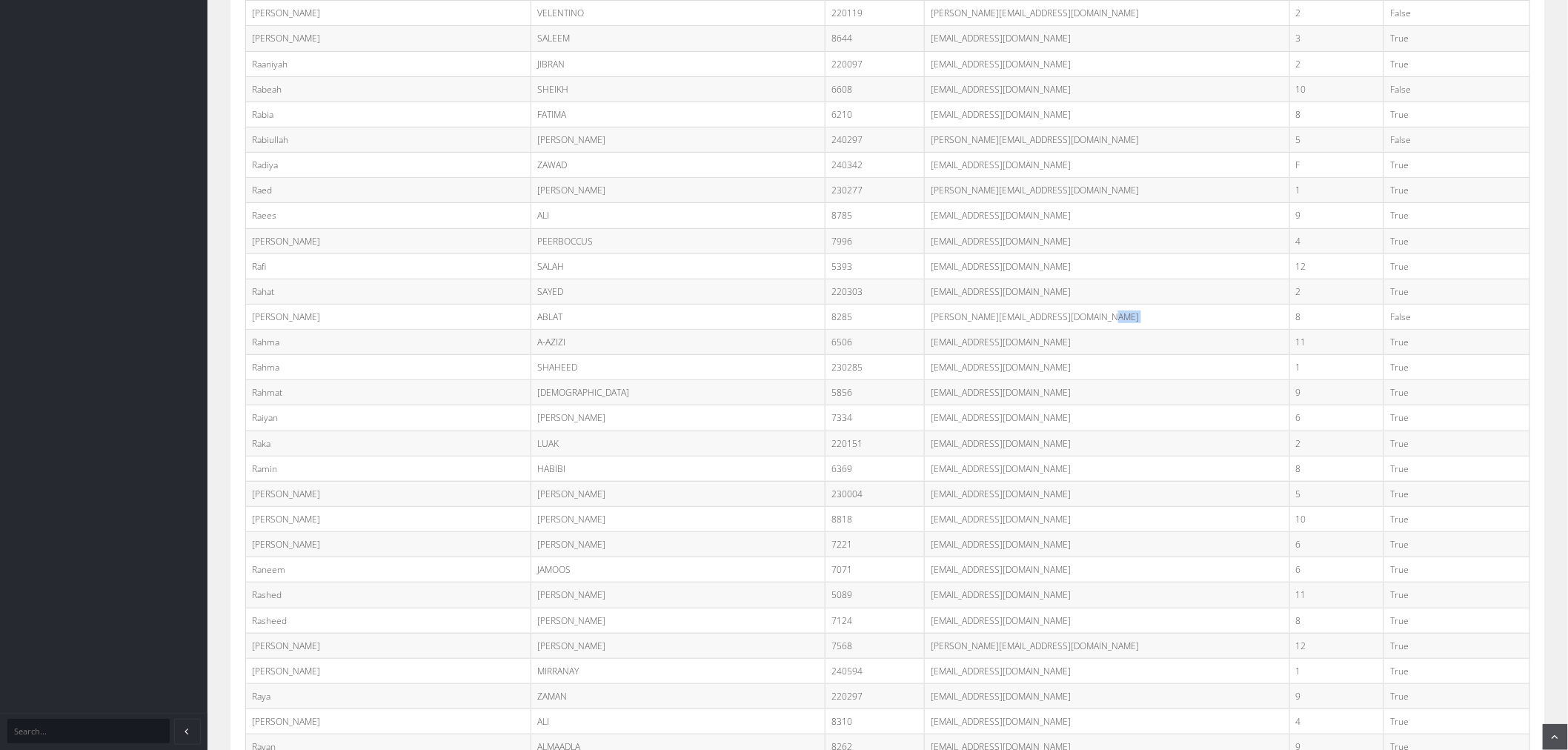
click at [1187, 304] on td "rahat.s@student.minaret.vic.edu.au" at bounding box center [1108, 291] width 366 height 25
click at [925, 327] on td "rida.v@student.minaret.vic.edu.au" at bounding box center [1108, 314] width 366 height 25
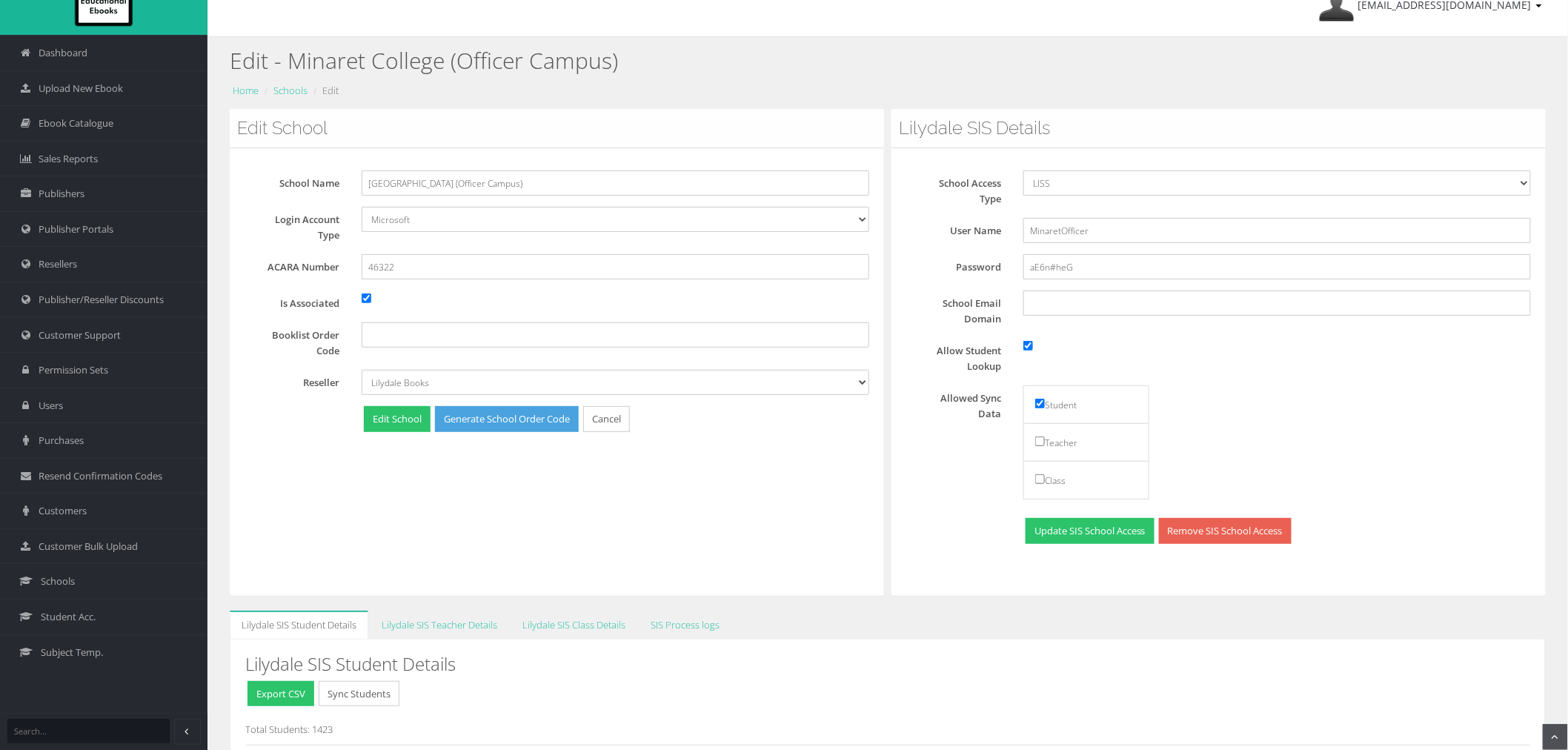
scroll to position [0, 0]
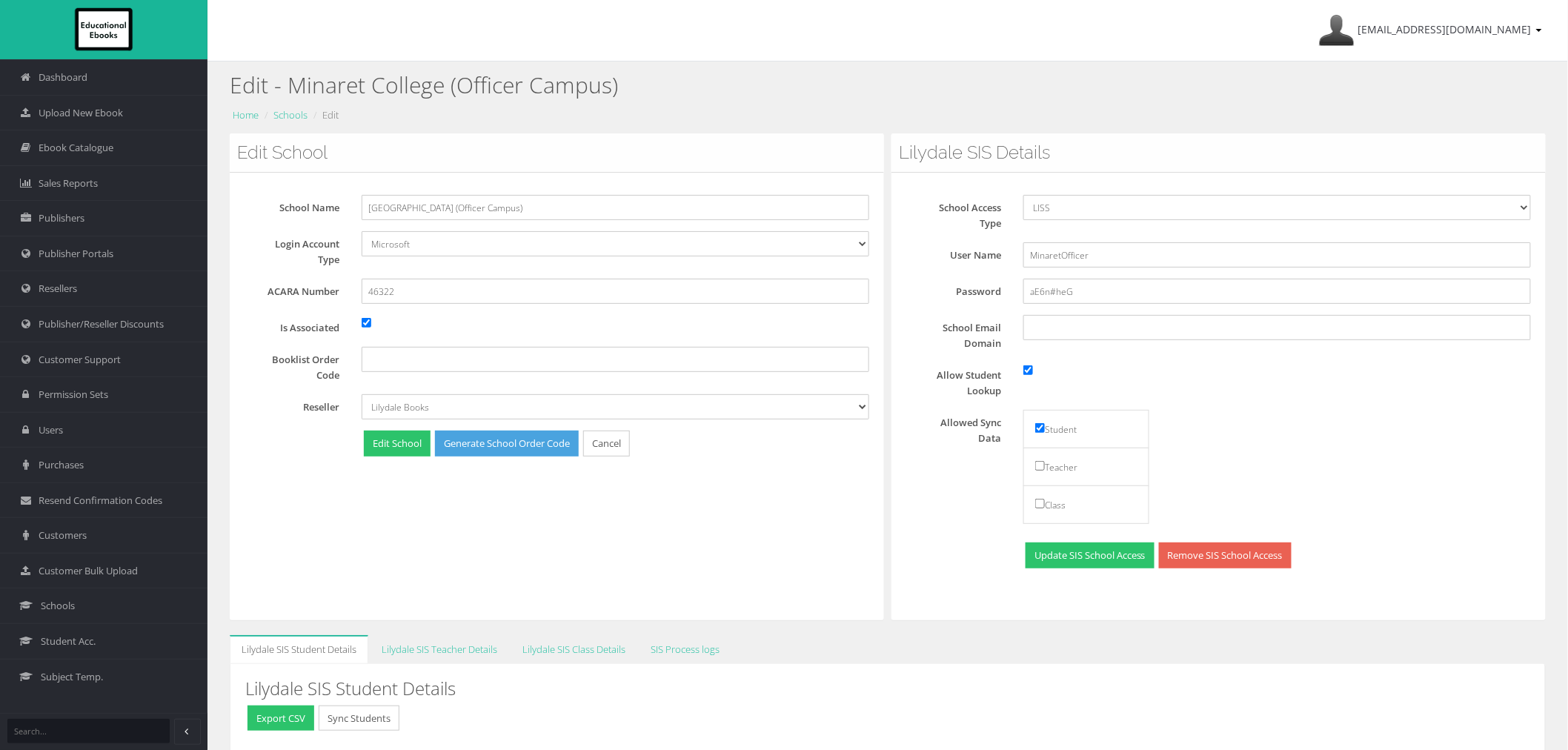
click at [368, 709] on button "Sync Students" at bounding box center [358, 718] width 80 height 26
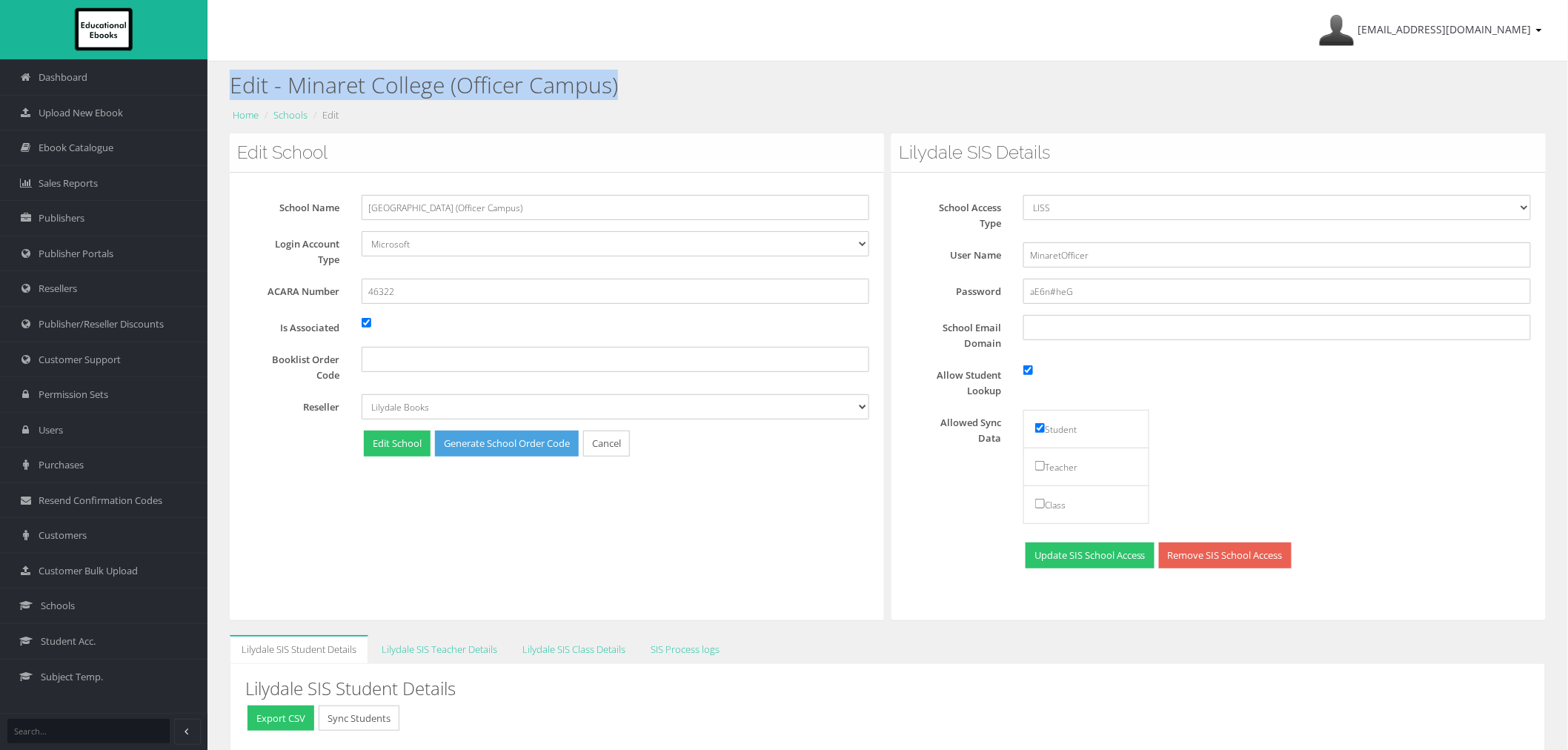
drag, startPoint x: 1223, startPoint y: 88, endPoint x: 1294, endPoint y: 100, distance: 72.0
click at [1236, 81] on h2 "Edit - Minaret College (Officer Campus)" at bounding box center [888, 84] width 1316 height 24
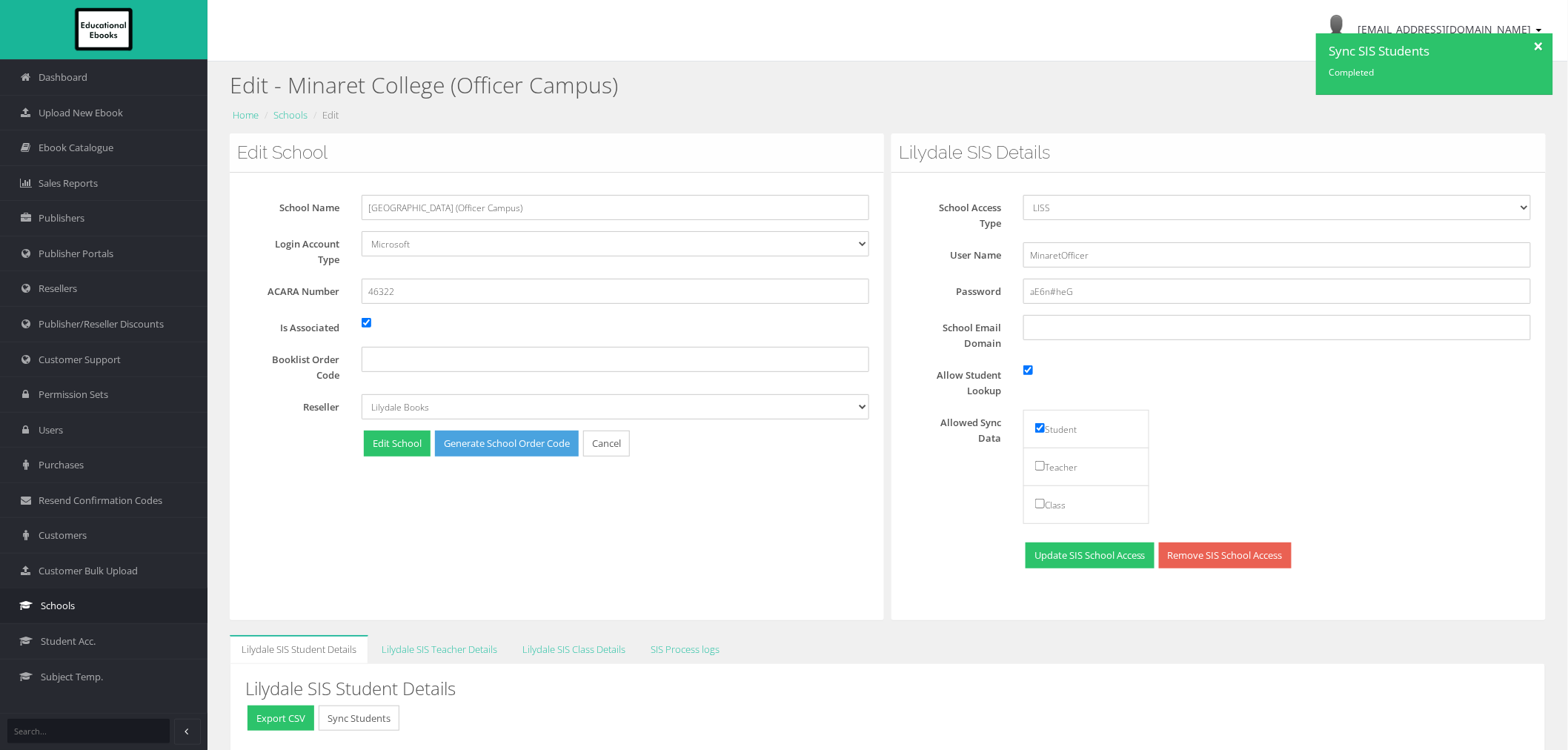
click at [72, 612] on span "Schools" at bounding box center [58, 606] width 34 height 14
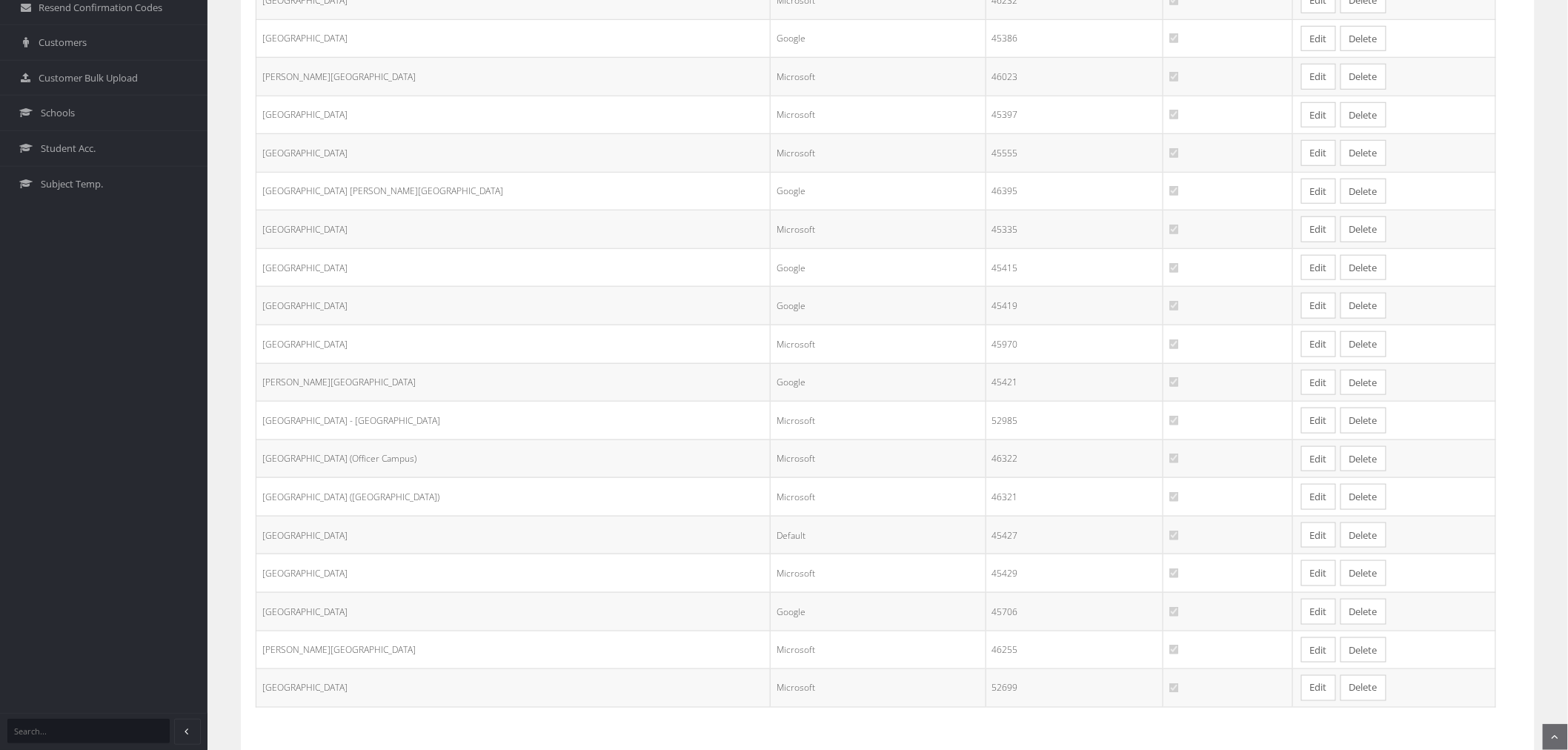
scroll to position [493, 0]
drag, startPoint x: 1272, startPoint y: 498, endPoint x: 1385, endPoint y: 443, distance: 125.7
click at [1302, 499] on link "Edit" at bounding box center [1319, 496] width 35 height 26
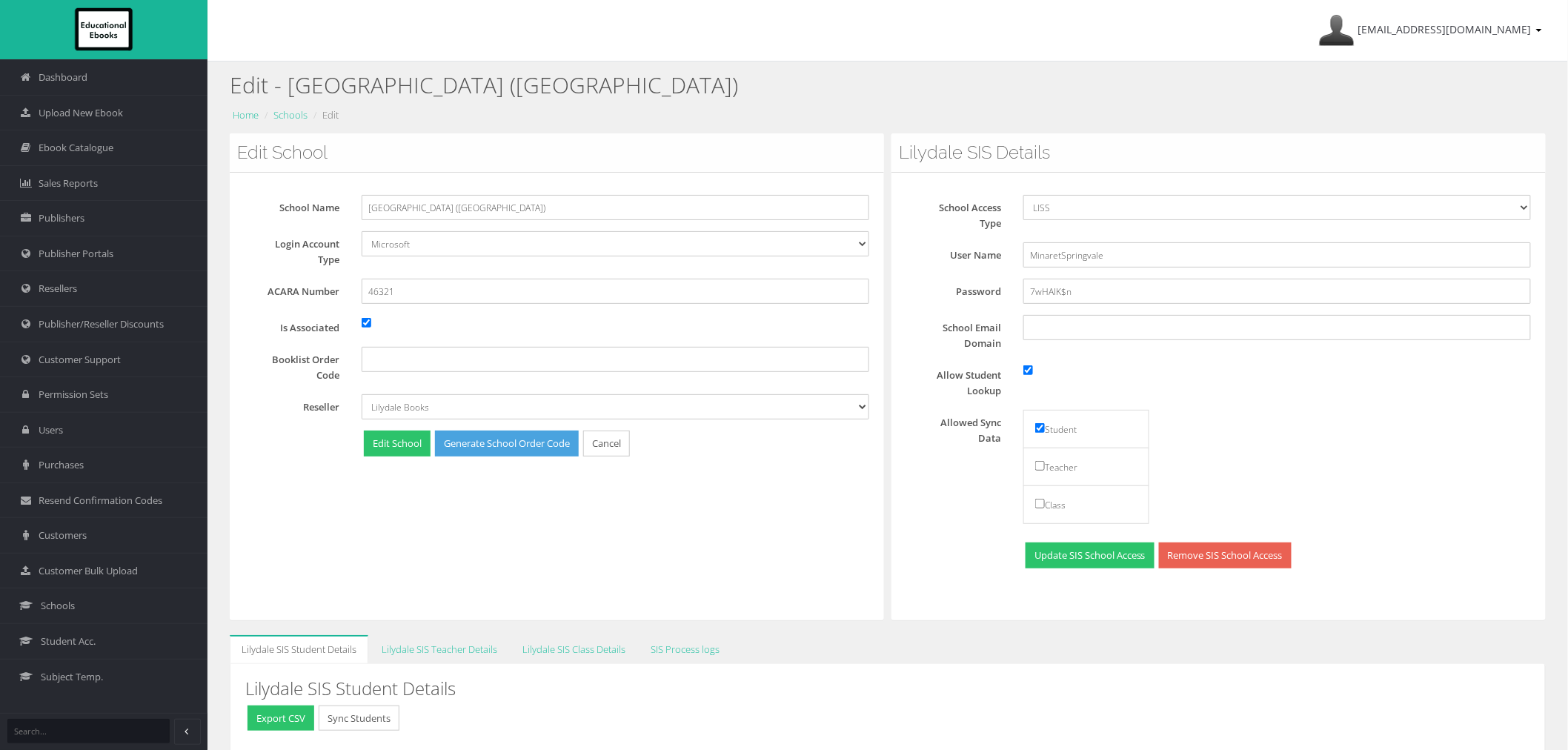
click at [758, 581] on div "Edit School School Name Minaret College (Springvale Campus) Login Account Type …" at bounding box center [557, 376] width 654 height 487
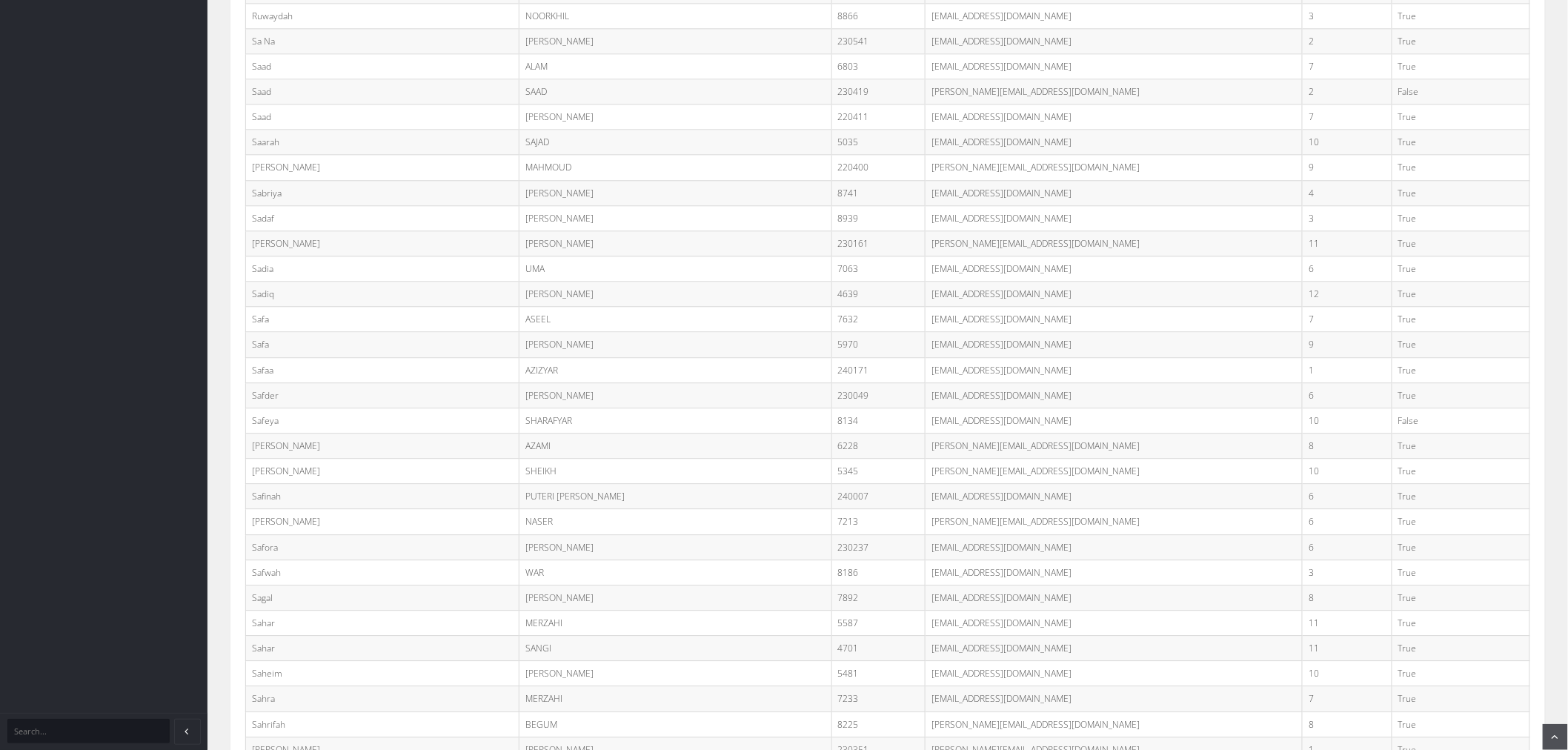
scroll to position [28304, 0]
click at [1346, 274] on td "7" at bounding box center [1347, 261] width 89 height 25
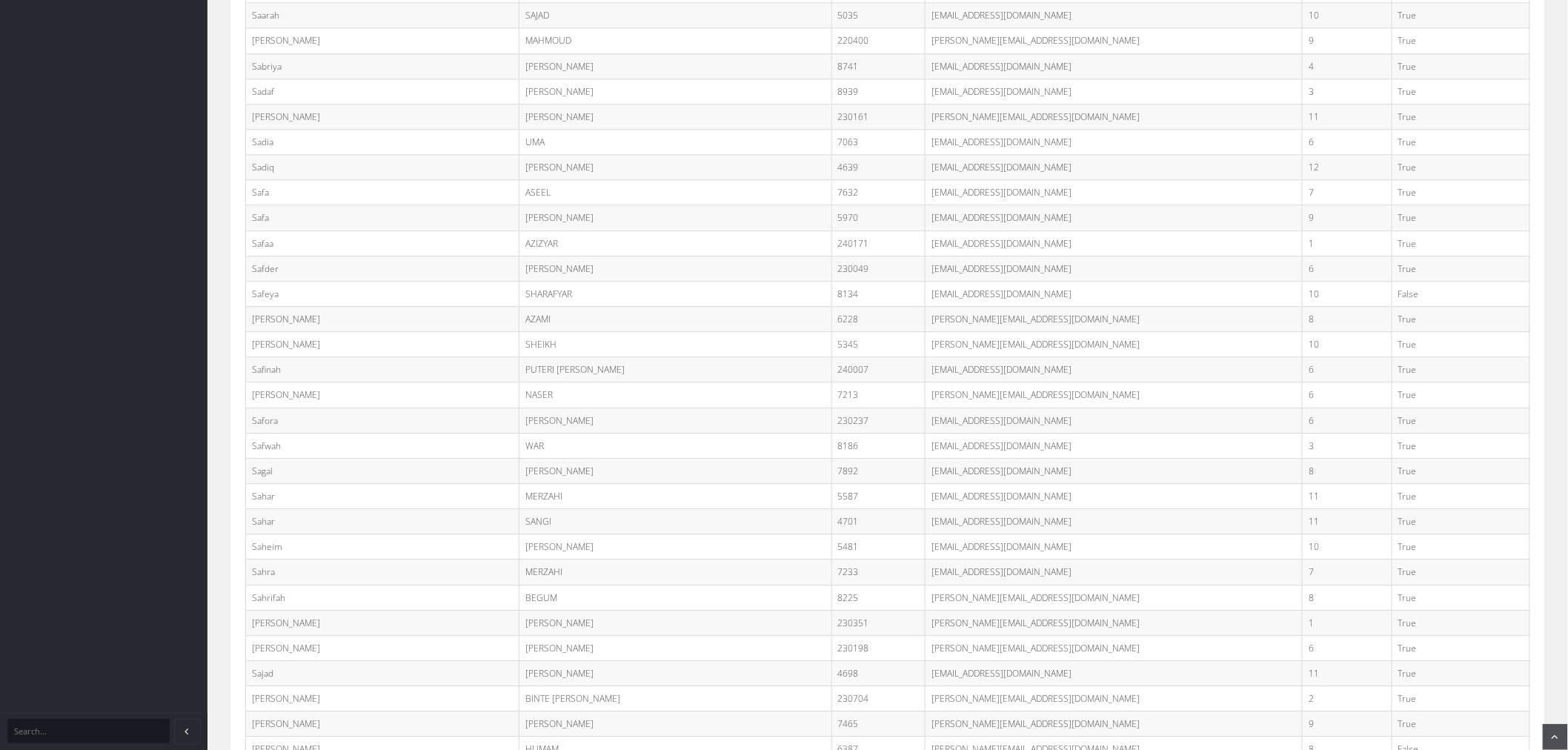
scroll to position [32641, 0]
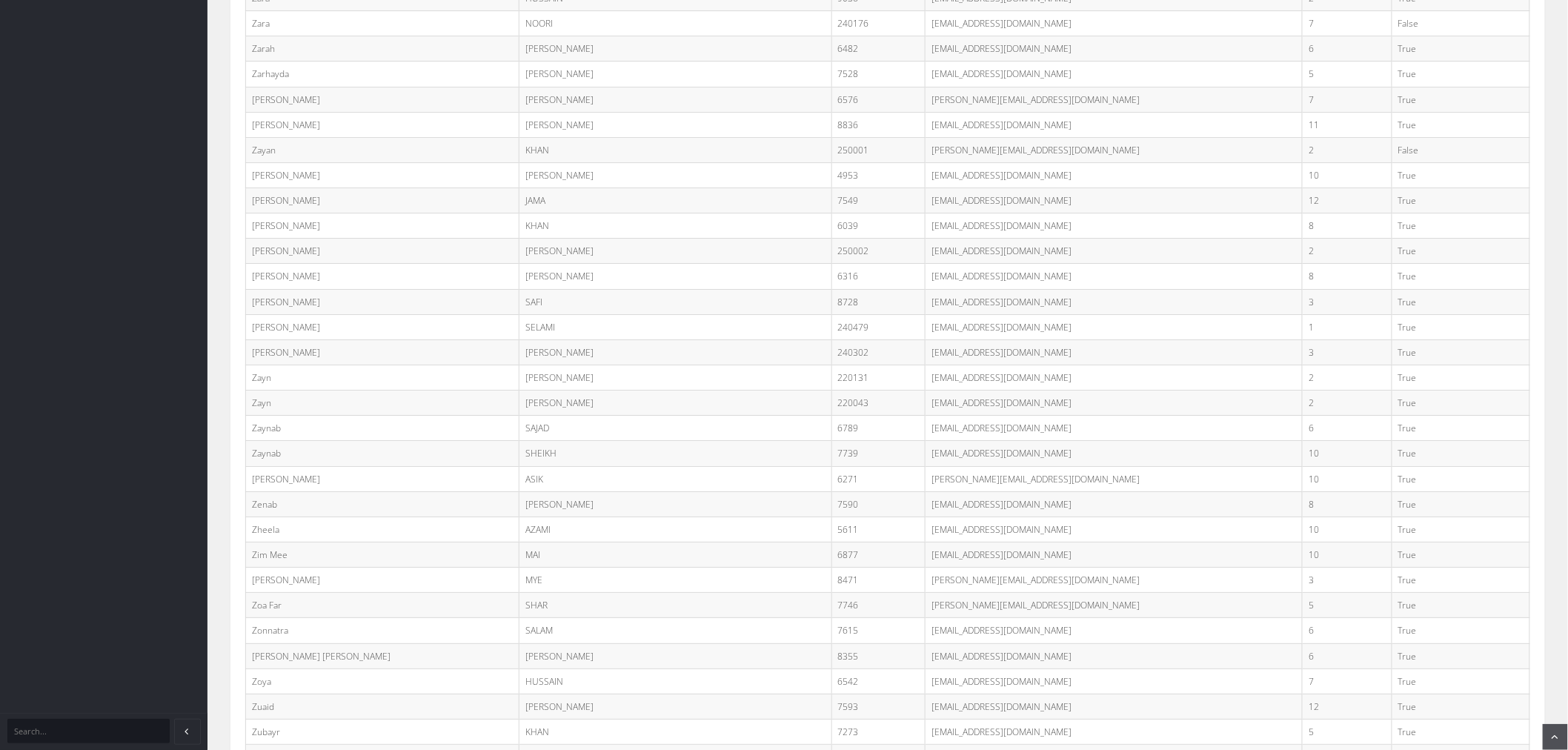
click at [831, 517] on td "7590" at bounding box center [878, 504] width 94 height 25
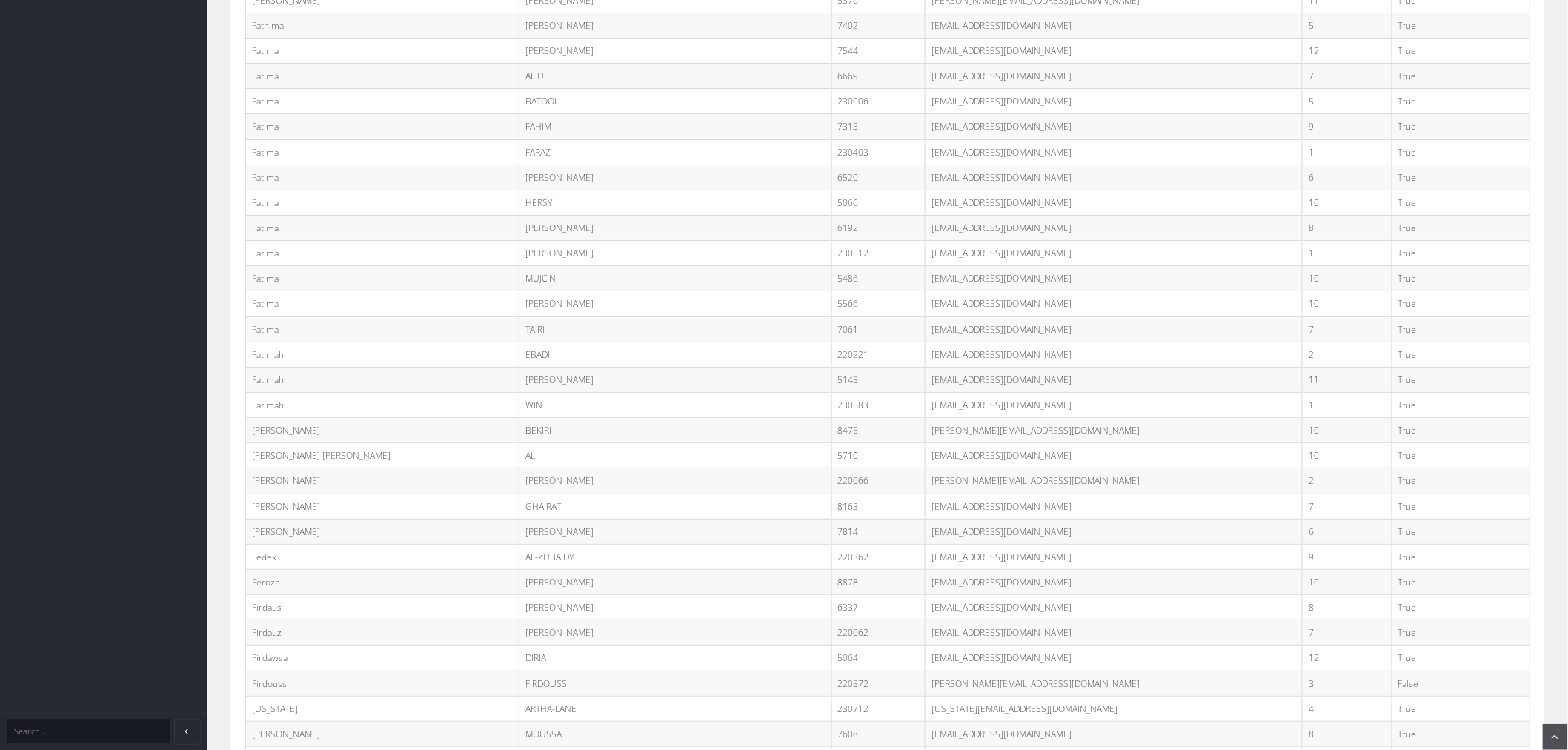
scroll to position [3730, 0]
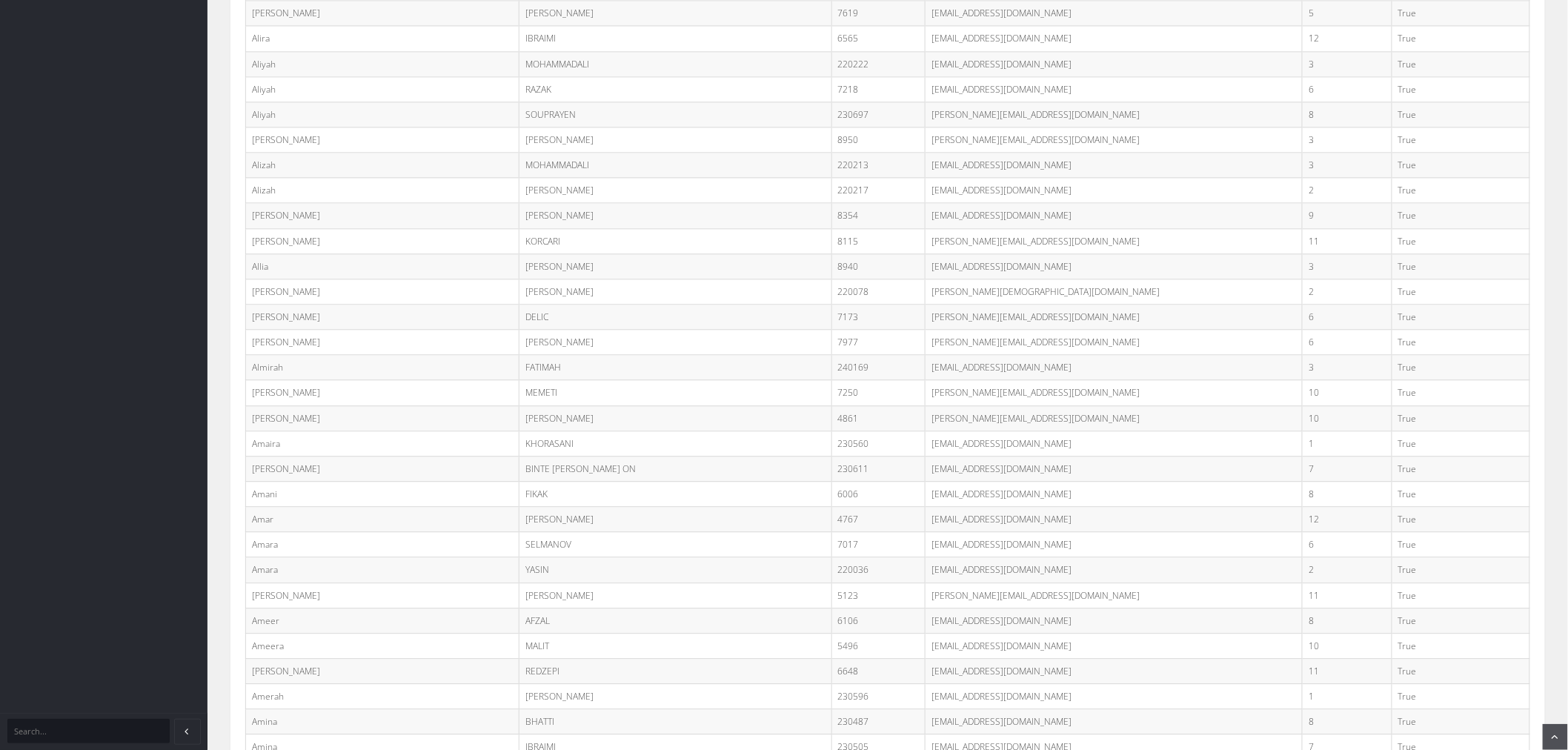
click at [1201, 412] on td "amaan.u@student.minaret.vic.edu.au" at bounding box center [1114, 417] width 377 height 25
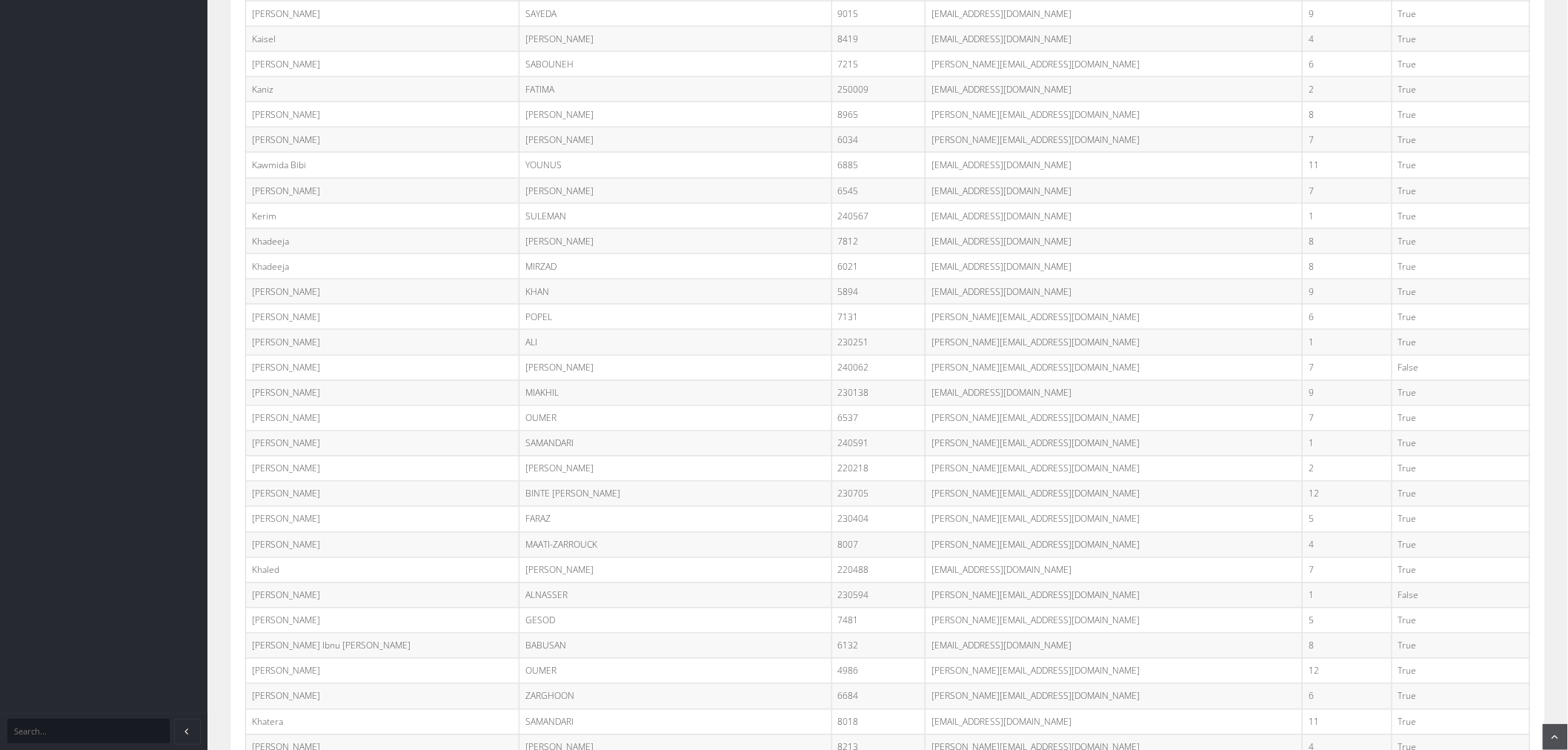
click at [1482, 380] on td "False" at bounding box center [1461, 367] width 138 height 25
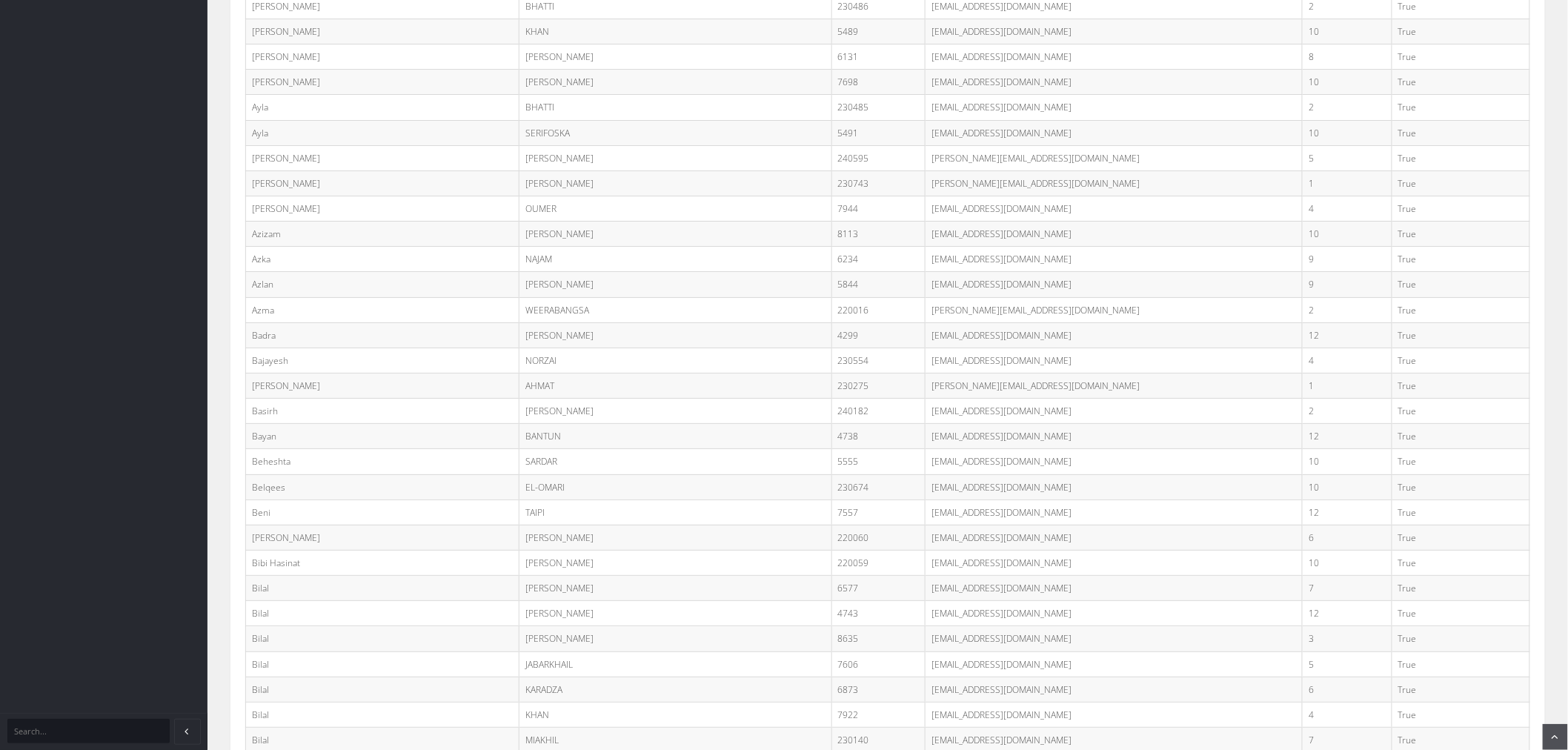
scroll to position [20924, 0]
click at [1046, 240] on td "naeem.j@student.minaret.vic.edu.au" at bounding box center [1114, 227] width 377 height 25
click at [1451, 341] on td "True" at bounding box center [1461, 328] width 138 height 25
click at [1478, 316] on td "True" at bounding box center [1461, 303] width 138 height 25
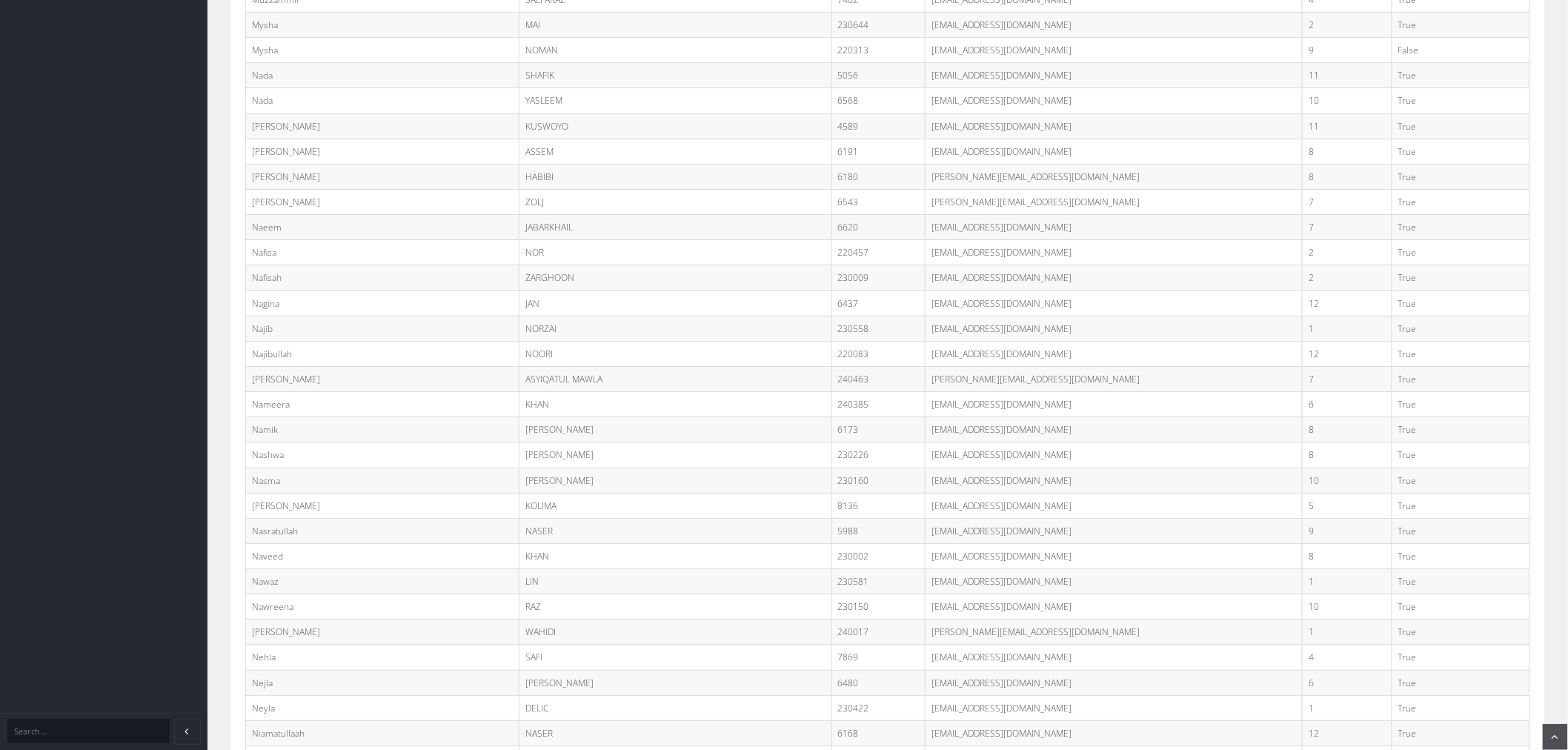
scroll to position [21406, 0]
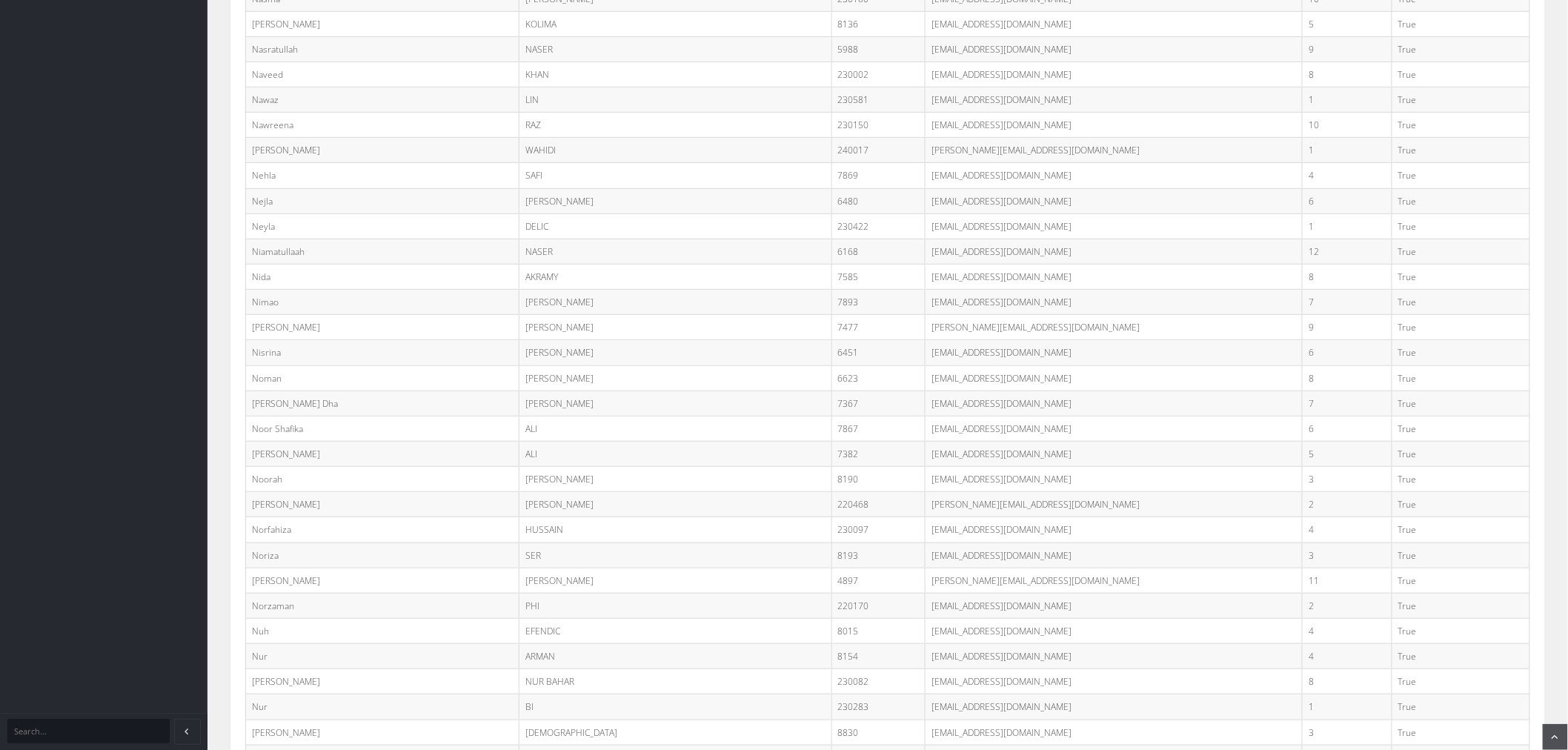
click at [1160, 315] on td "nimao.i@student.minaret.vic.edu.au" at bounding box center [1114, 302] width 377 height 25
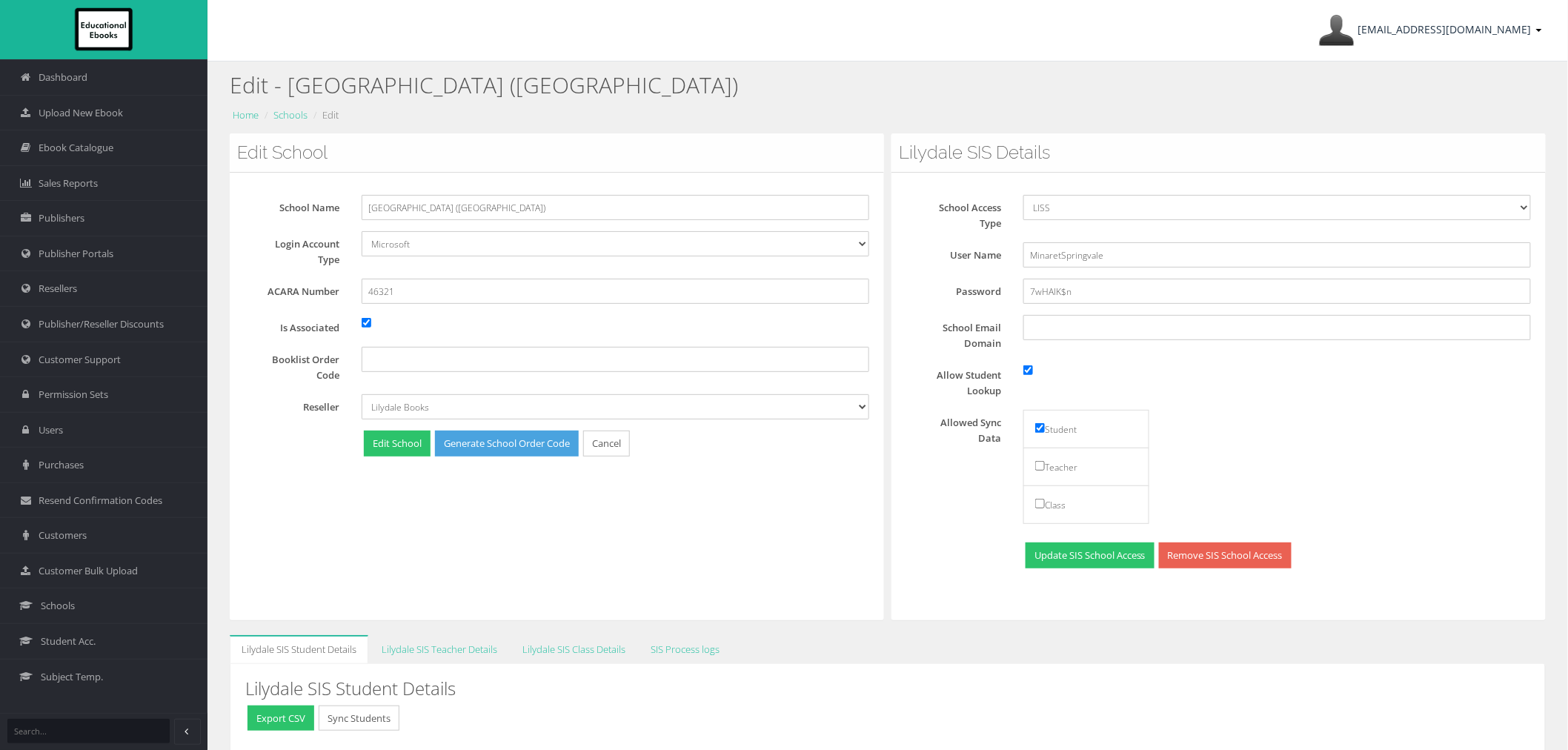
click at [1502, 43] on link "ayesha@educationalebooks.com.au" at bounding box center [1430, 30] width 238 height 61
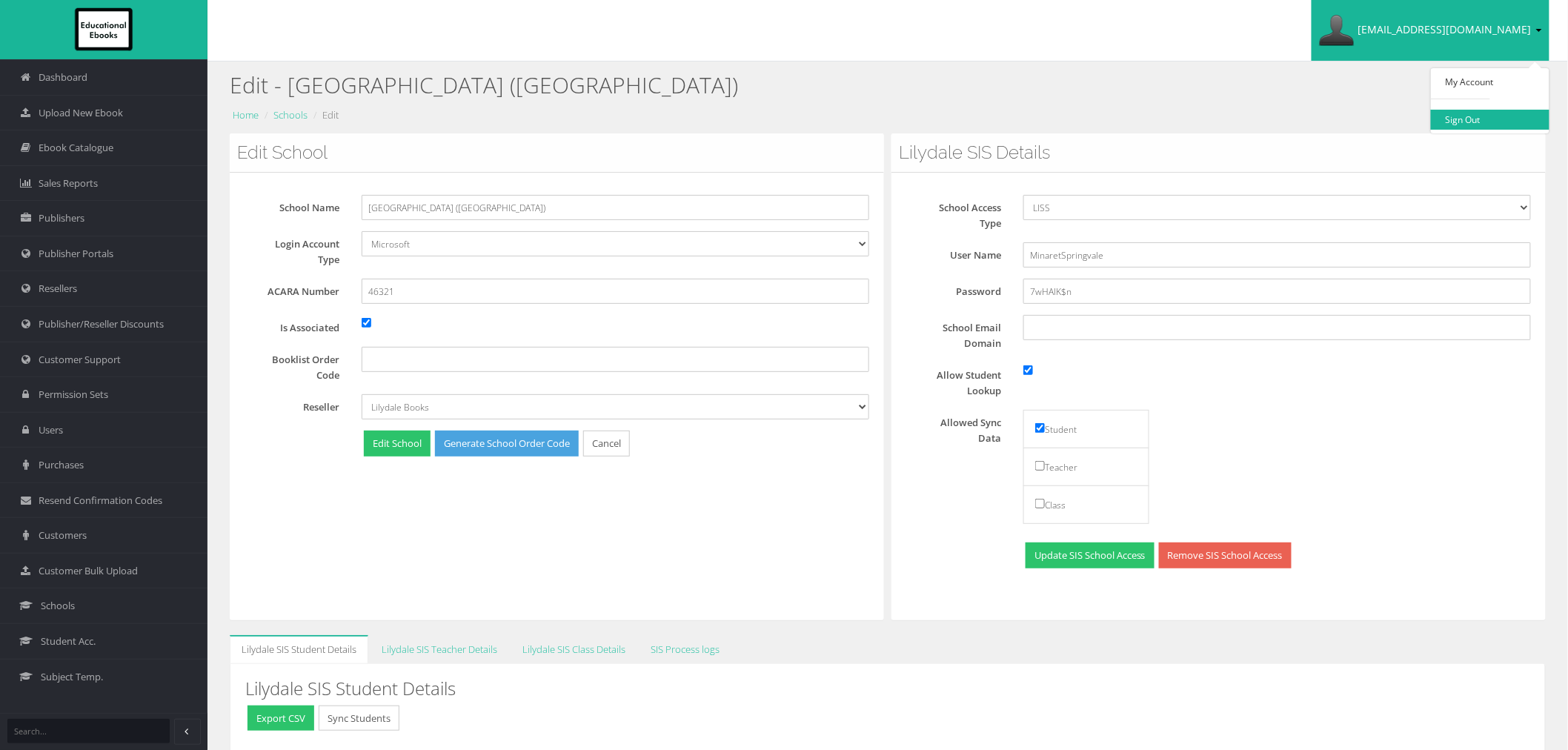
click at [1500, 115] on link "Sign Out" at bounding box center [1490, 120] width 119 height 20
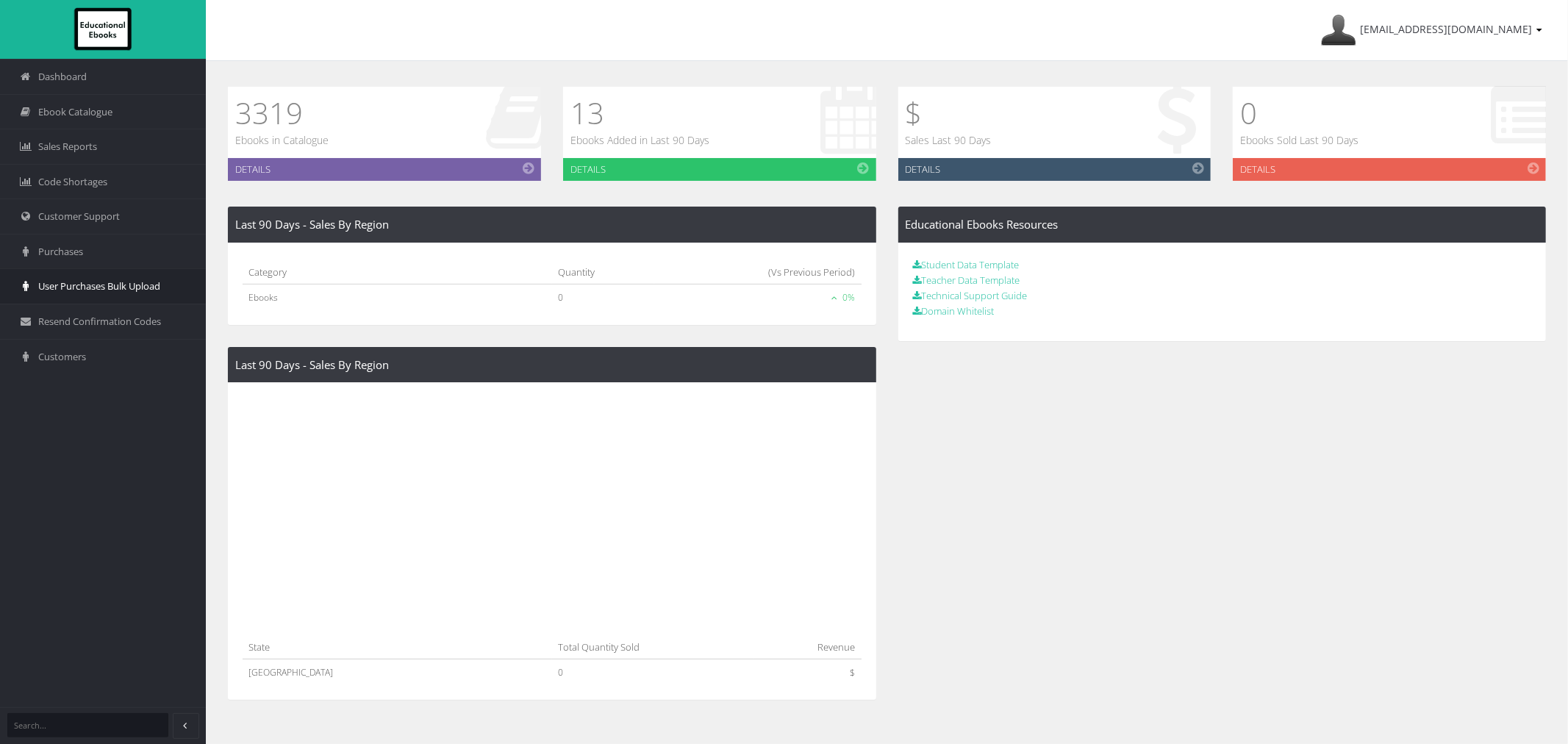
drag, startPoint x: 62, startPoint y: 277, endPoint x: 63, endPoint y: 286, distance: 9.1
click at [62, 277] on link "User Purchases Bulk Upload" at bounding box center [103, 286] width 206 height 35
click at [331, 312] on div "Category Quantity (Vs Previous Period) Ebooks 0 0%" at bounding box center [552, 284] width 648 height 82
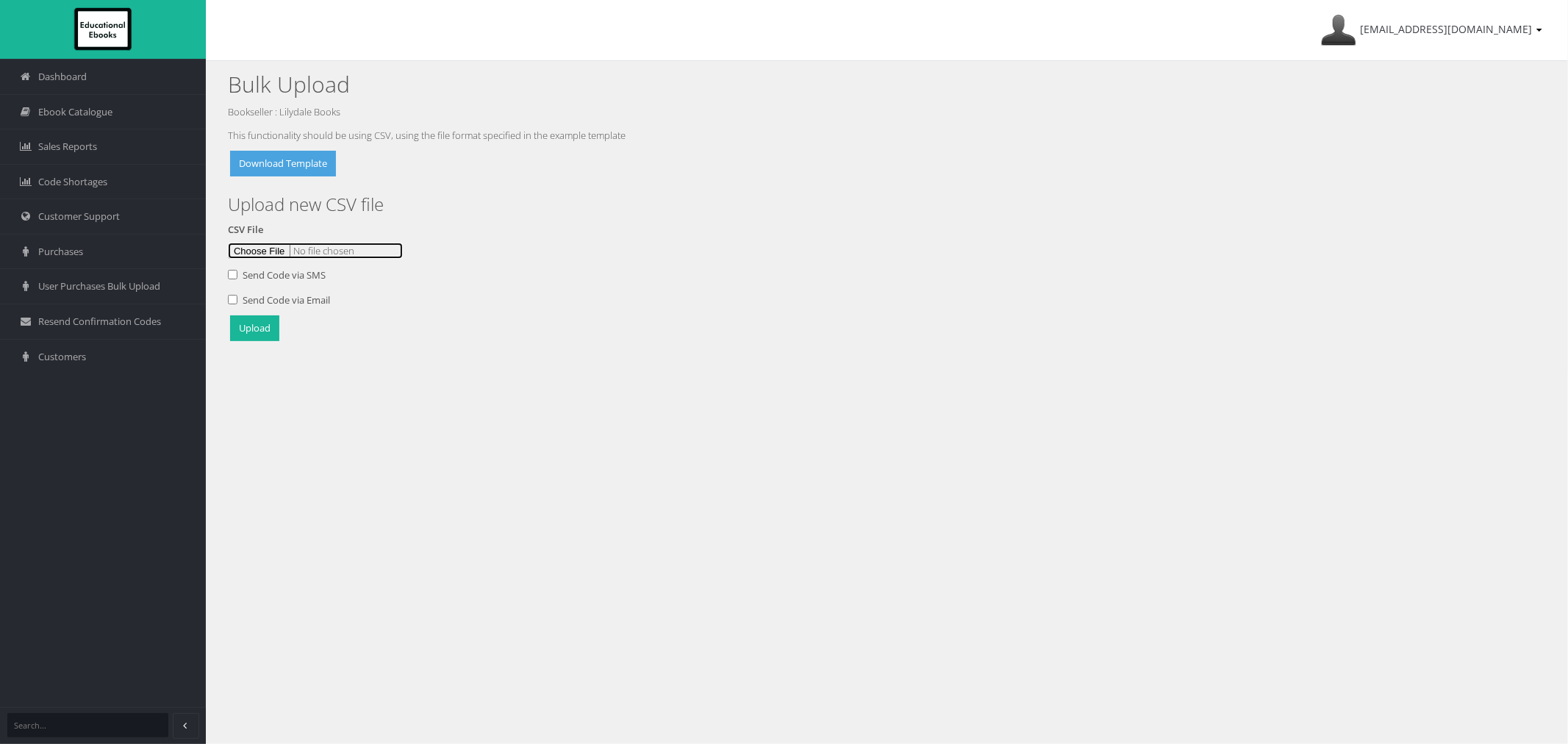
click at [284, 243] on input "file" at bounding box center [315, 251] width 175 height 16
type input "C:\fakepath\Minaret Upload [DATE]csv"
click at [260, 334] on button "Upload" at bounding box center [255, 328] width 50 height 26
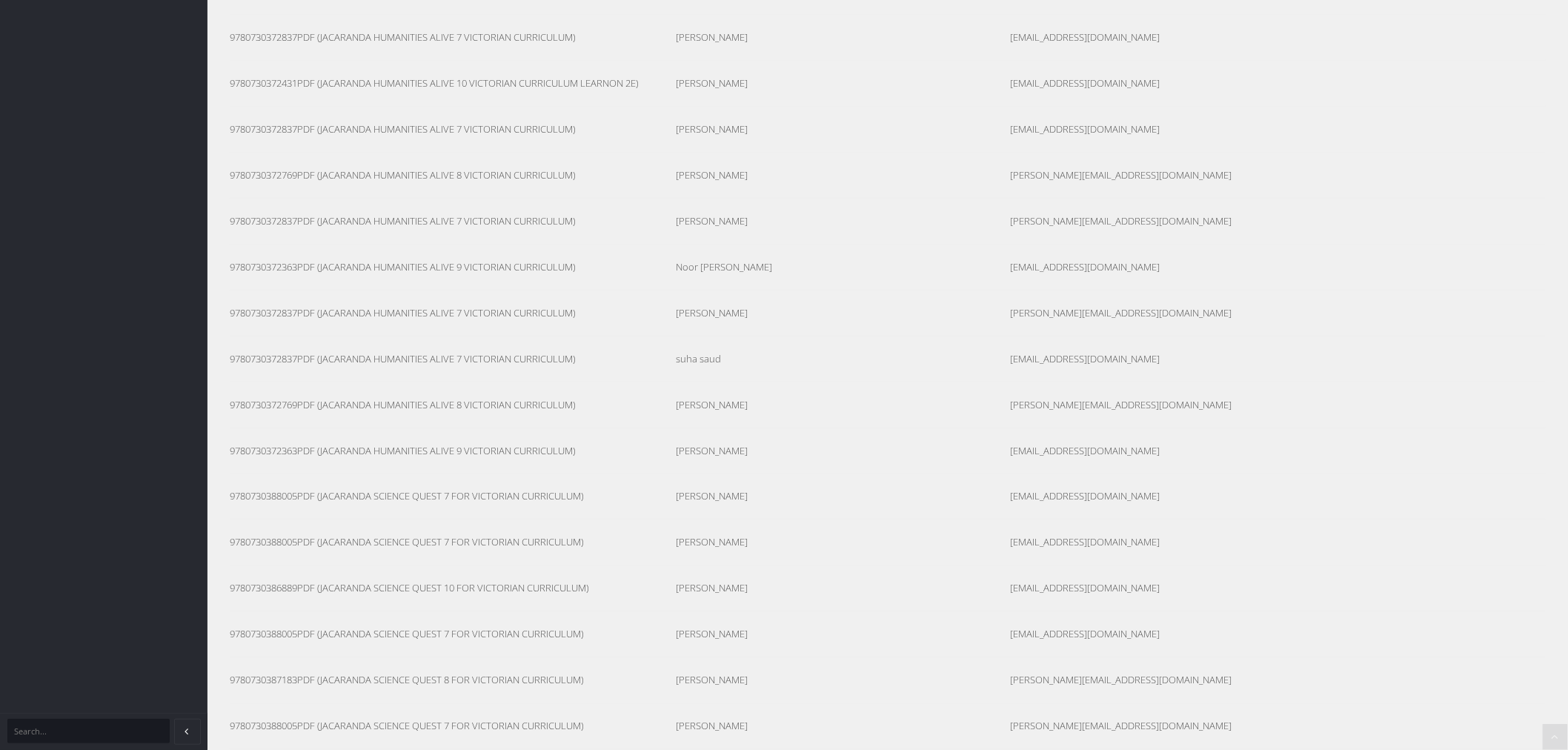
scroll to position [3560, 0]
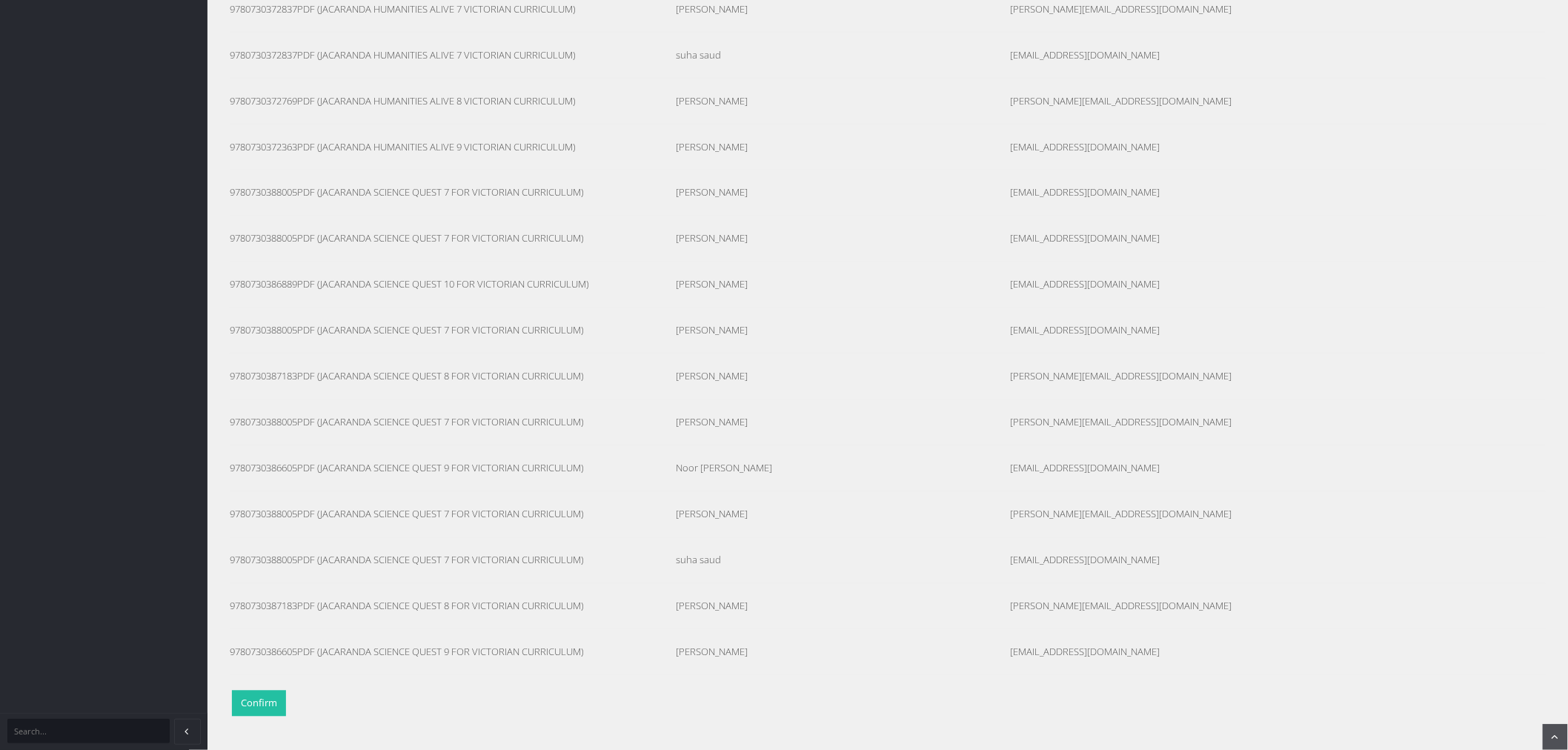
click at [236, 703] on button "Confirm" at bounding box center [258, 704] width 55 height 26
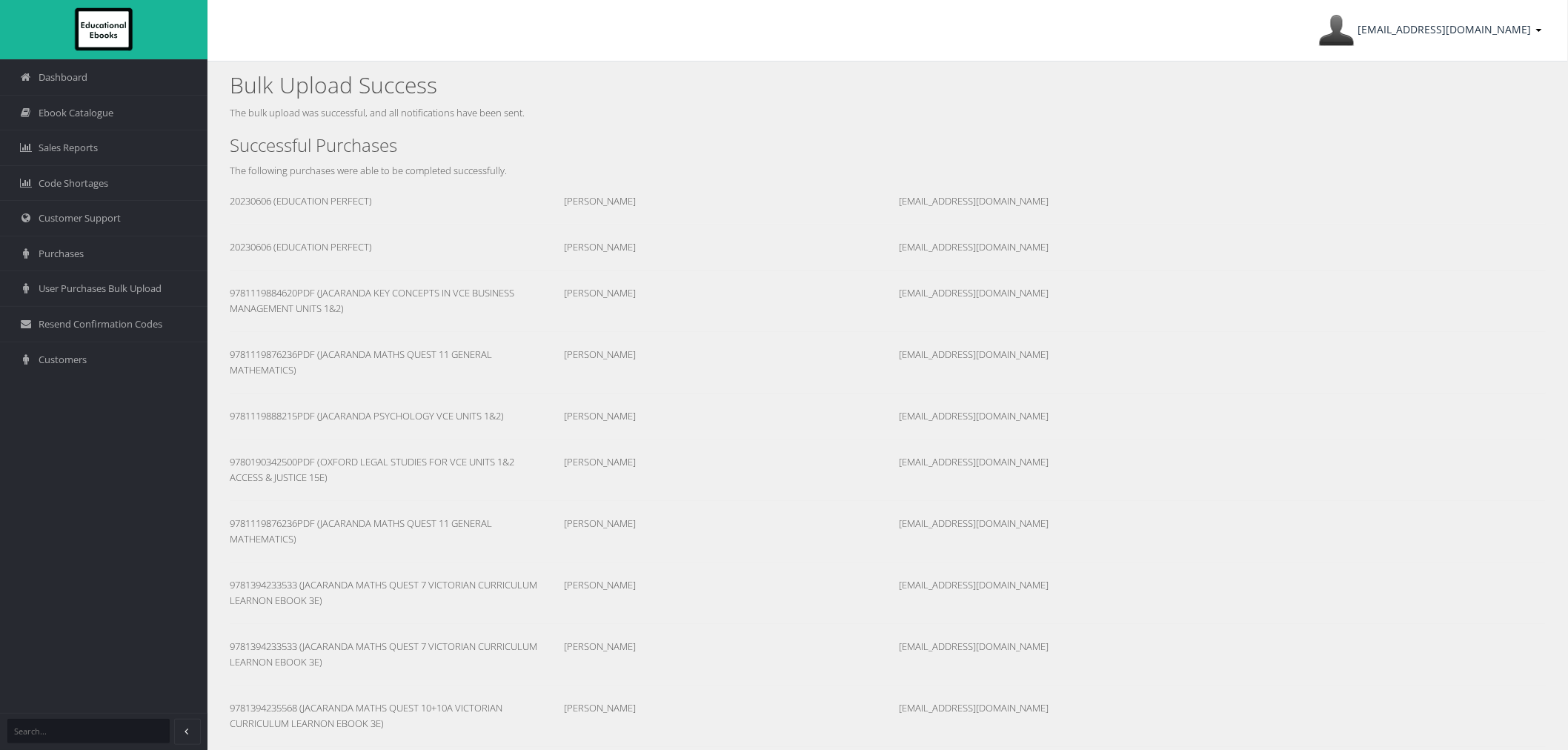
click at [1435, 40] on link "[EMAIL_ADDRESS][DOMAIN_NAME]" at bounding box center [1430, 30] width 238 height 61
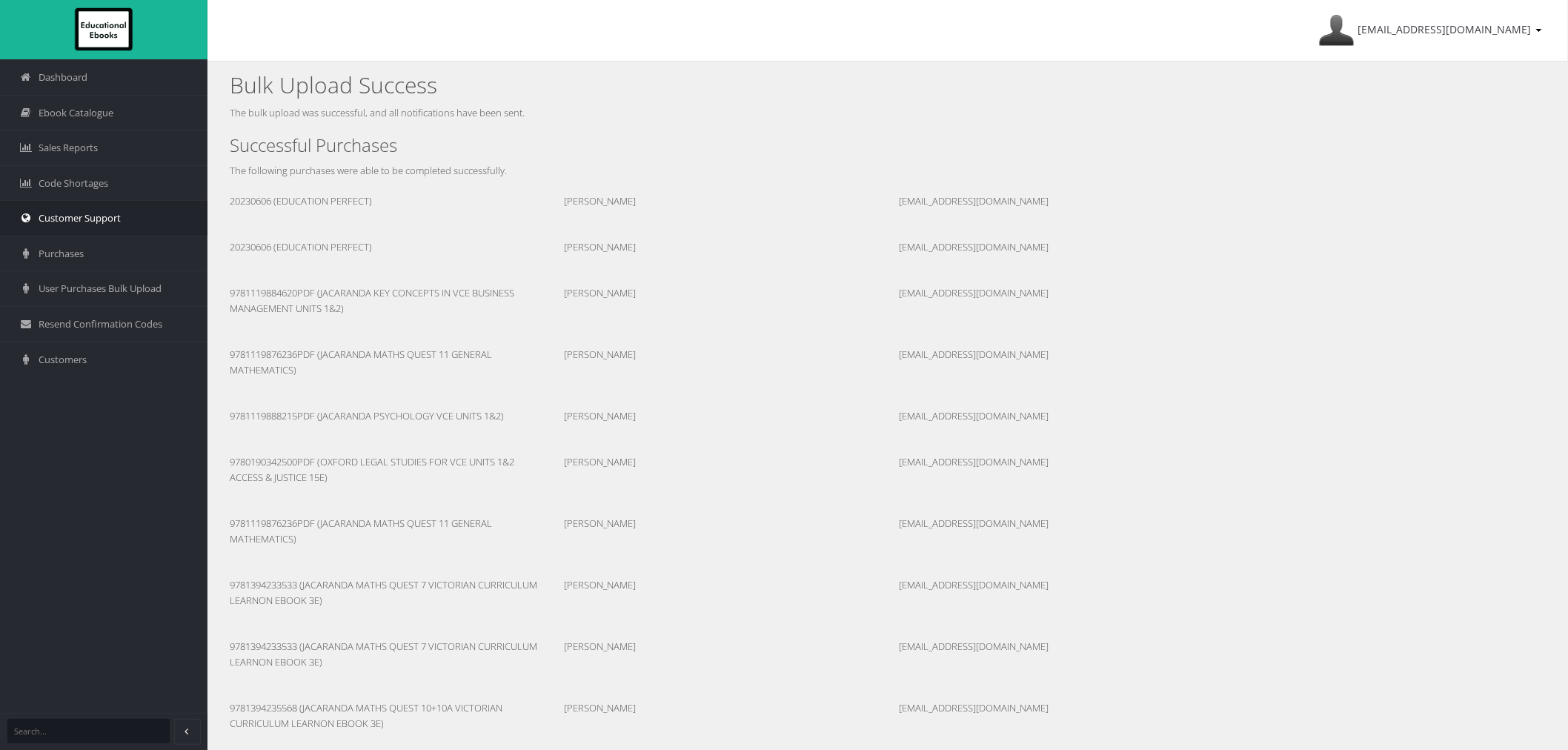
click at [57, 216] on span "Customer Support" at bounding box center [80, 218] width 82 height 14
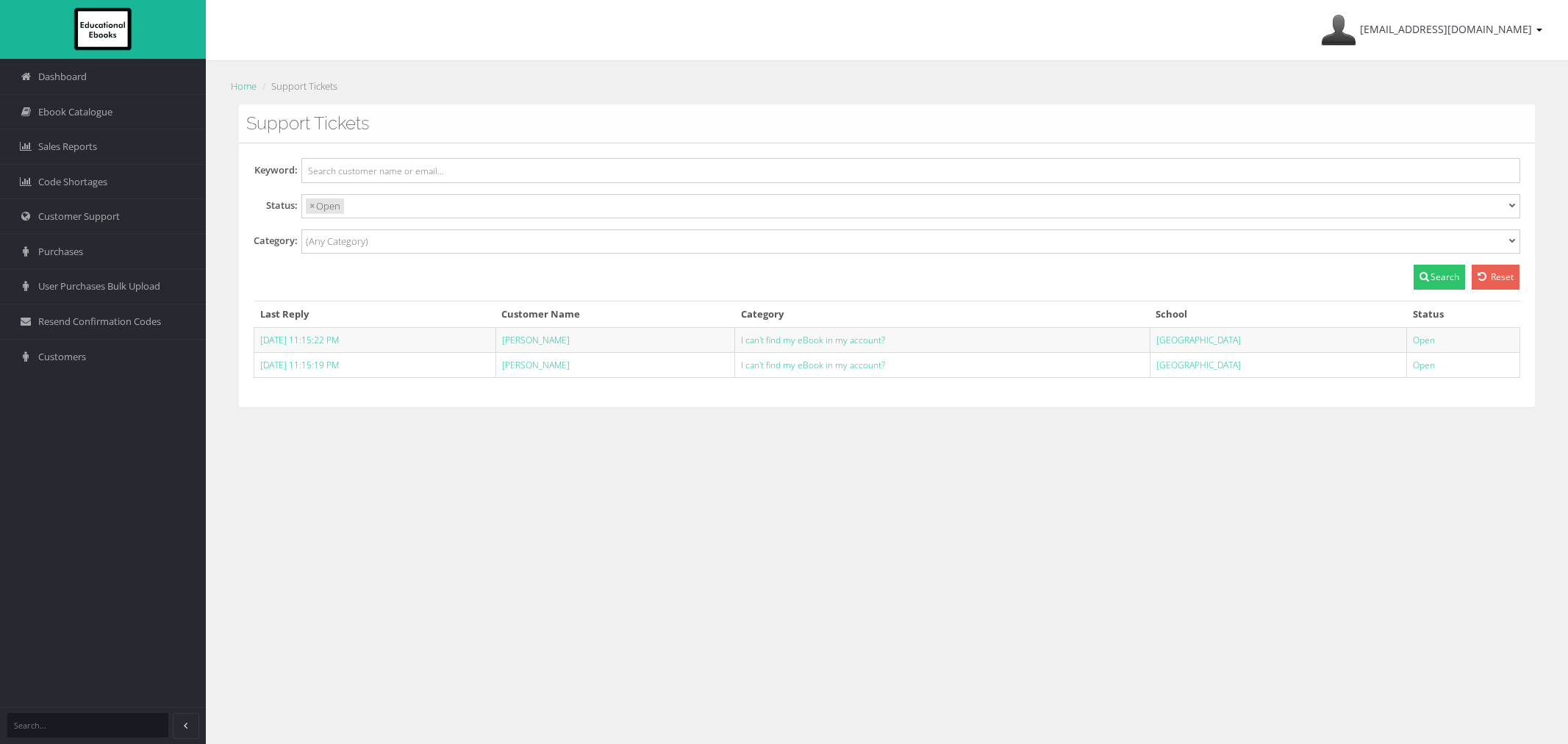
select select
